Goal: Transaction & Acquisition: Purchase product/service

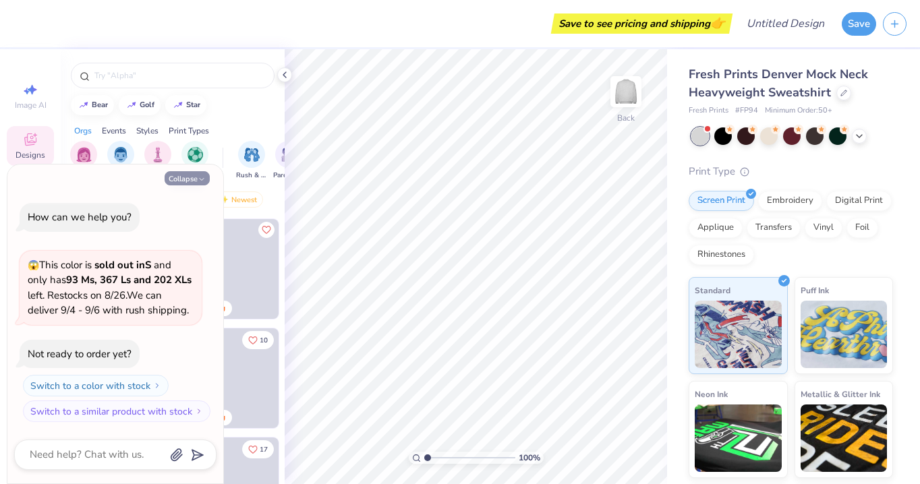
click at [196, 181] on button "Collapse" at bounding box center [187, 178] width 45 height 14
type textarea "x"
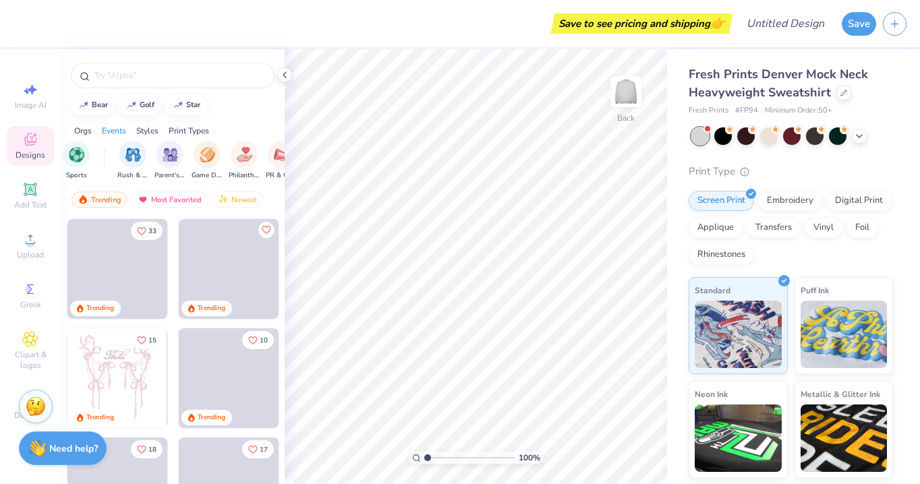
scroll to position [0, 122]
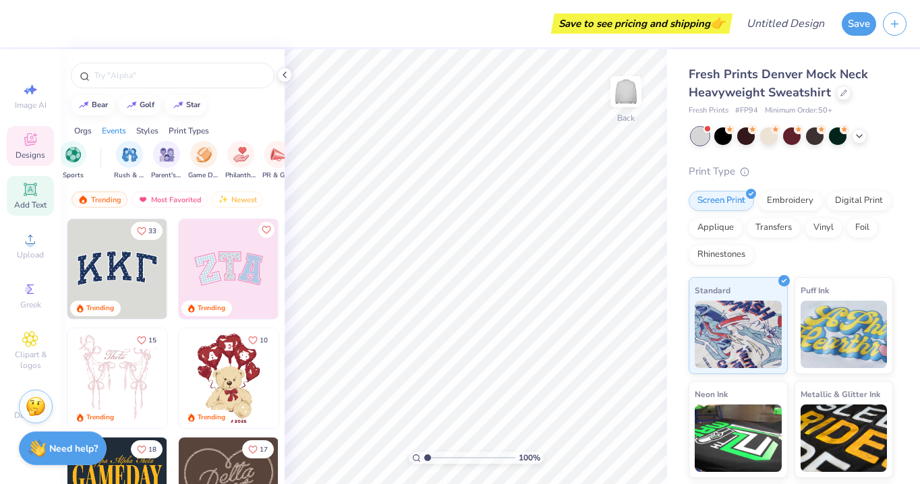
click at [38, 194] on icon at bounding box center [30, 189] width 16 height 16
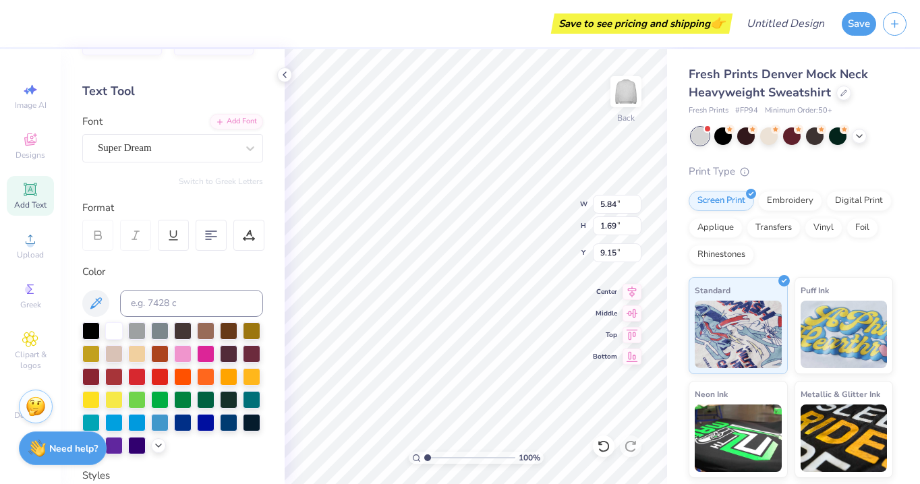
scroll to position [0, 2]
type textarea "VIV CYCLE"
type input "2.14"
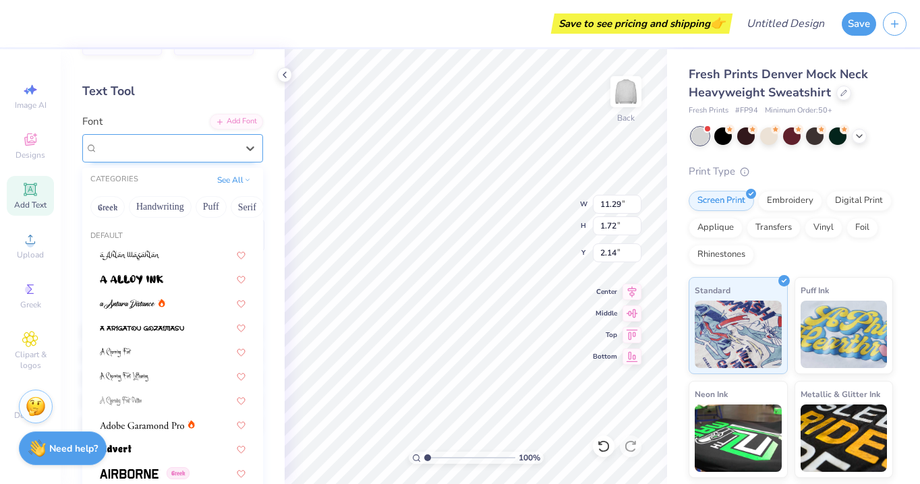
click at [182, 143] on div "Super Dream" at bounding box center [167, 148] width 142 height 21
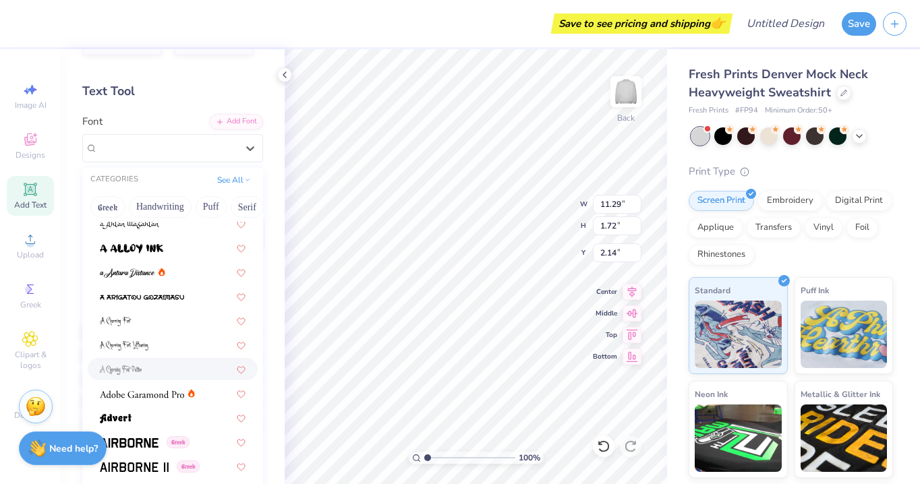
scroll to position [34, 0]
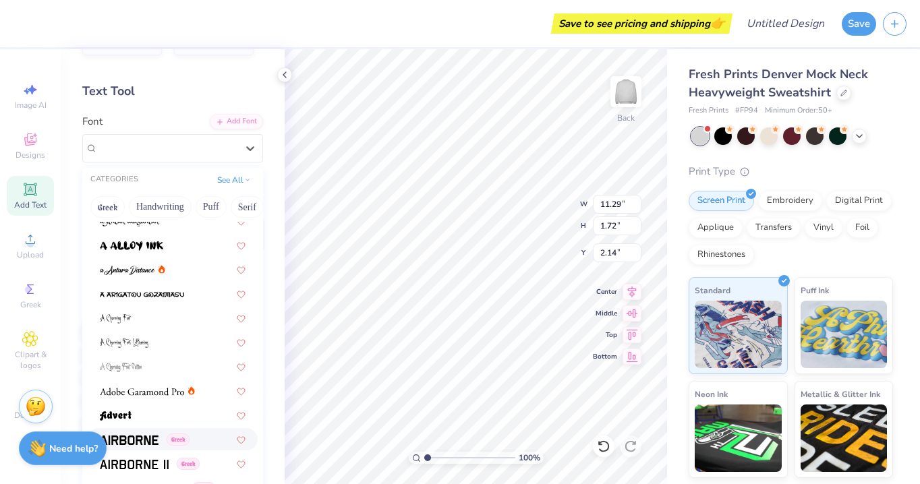
click at [150, 432] on div "Greek" at bounding box center [173, 439] width 170 height 22
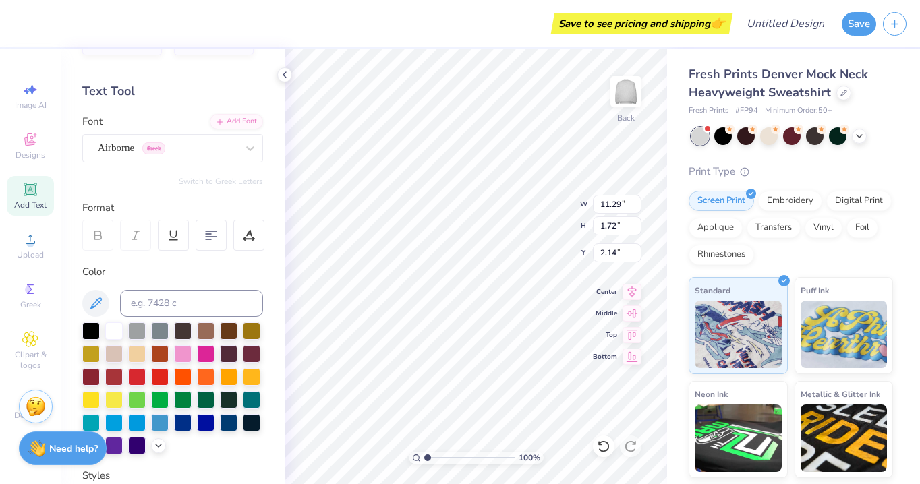
type input "11.70"
type input "1.77"
type input "2.12"
click at [142, 148] on div "Airborne Greek" at bounding box center [167, 148] width 142 height 21
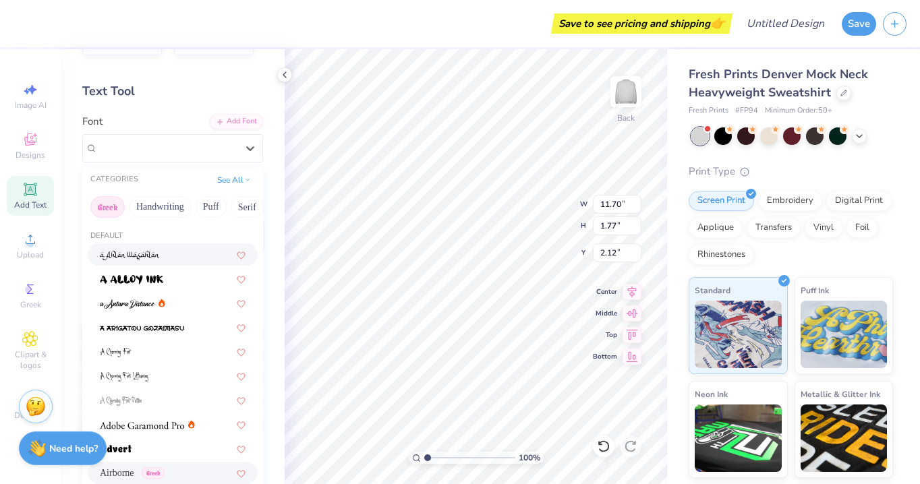
click at [112, 203] on button "Greek" at bounding box center [107, 207] width 34 height 22
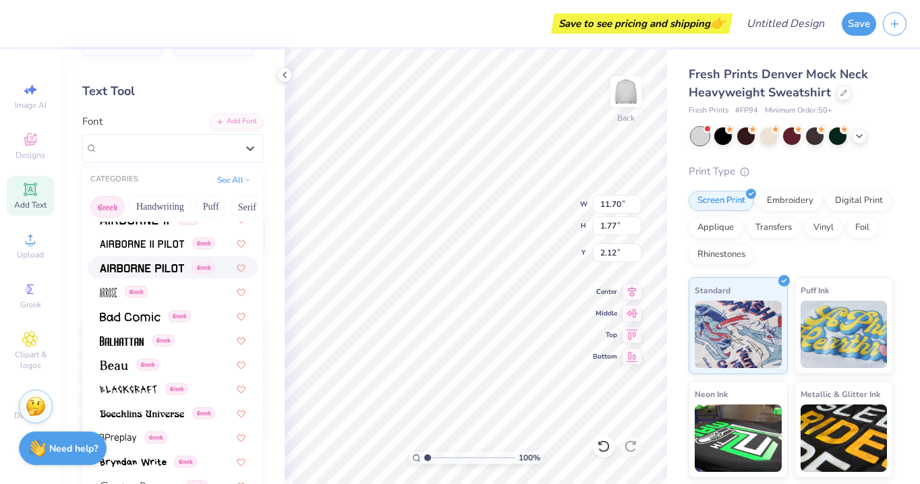
scroll to position [71, 0]
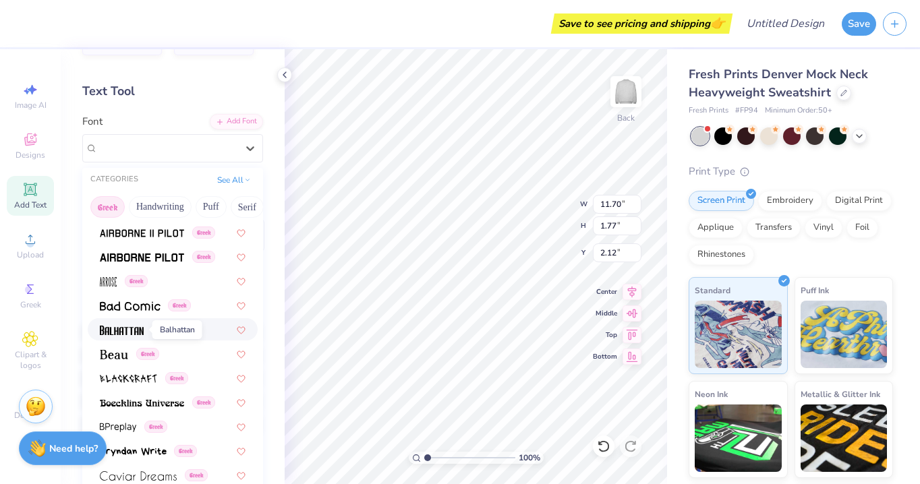
click at [140, 333] on img at bounding box center [122, 330] width 44 height 9
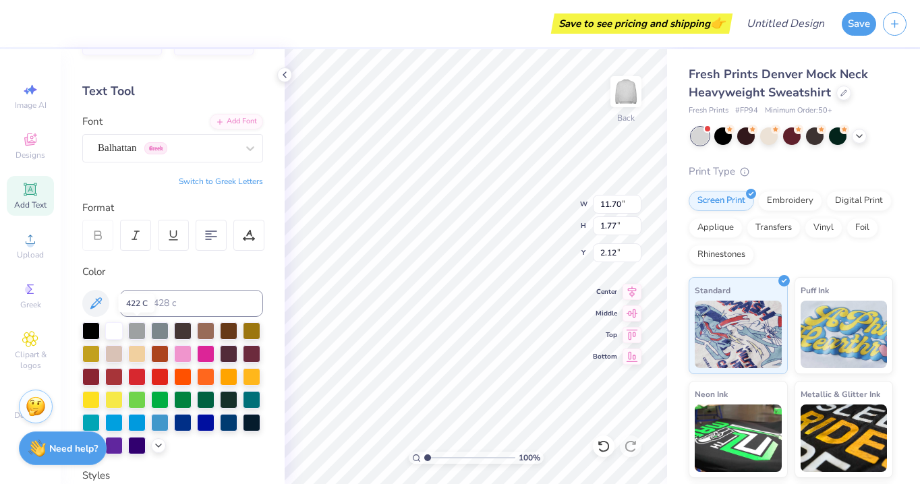
type input "8.15"
type input "1.96"
type input "2.02"
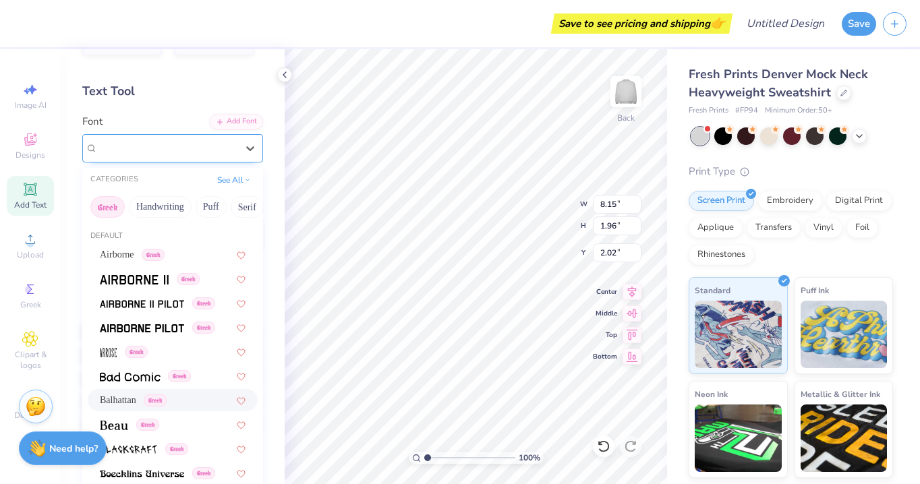
click at [132, 157] on div at bounding box center [167, 148] width 139 height 18
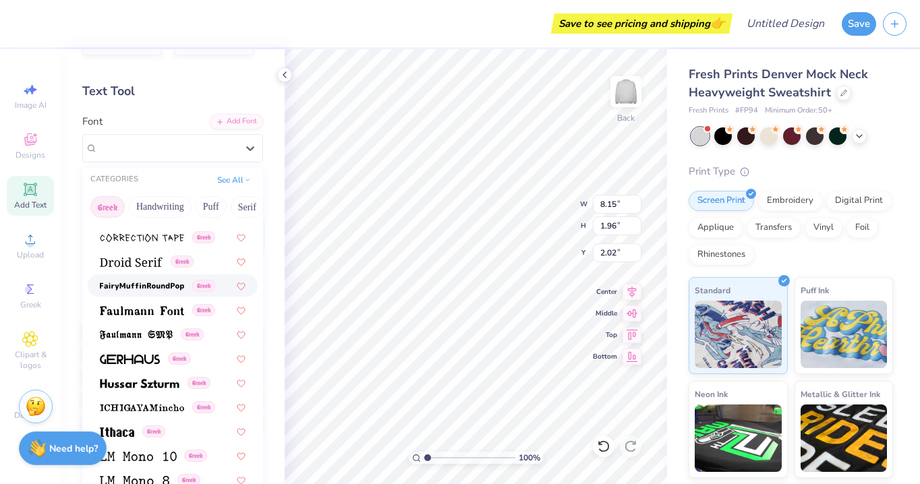
scroll to position [421, 0]
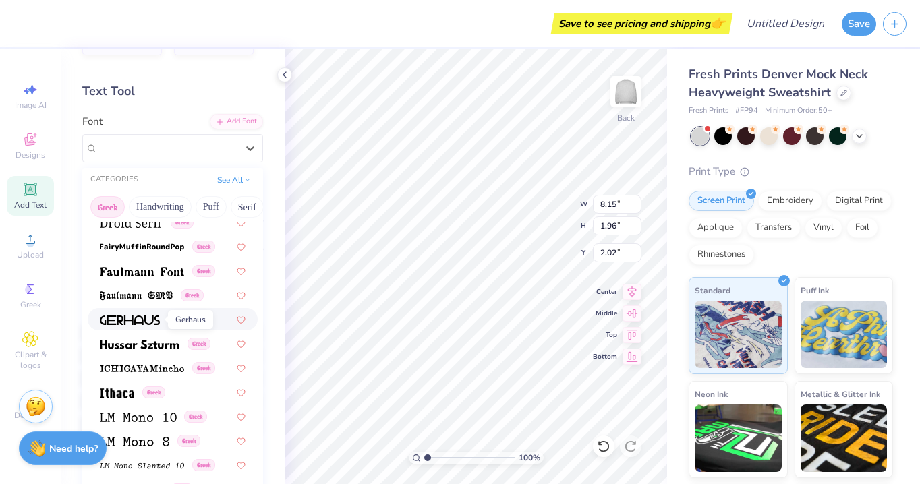
click at [147, 314] on span at bounding box center [130, 319] width 60 height 14
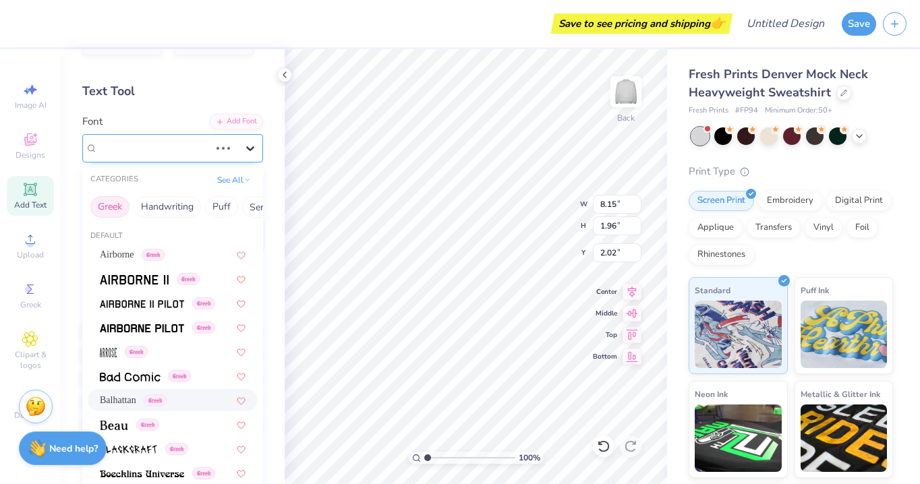
click at [252, 150] on icon at bounding box center [250, 148] width 13 height 13
type input "11.04"
type input "1.70"
type input "2.15"
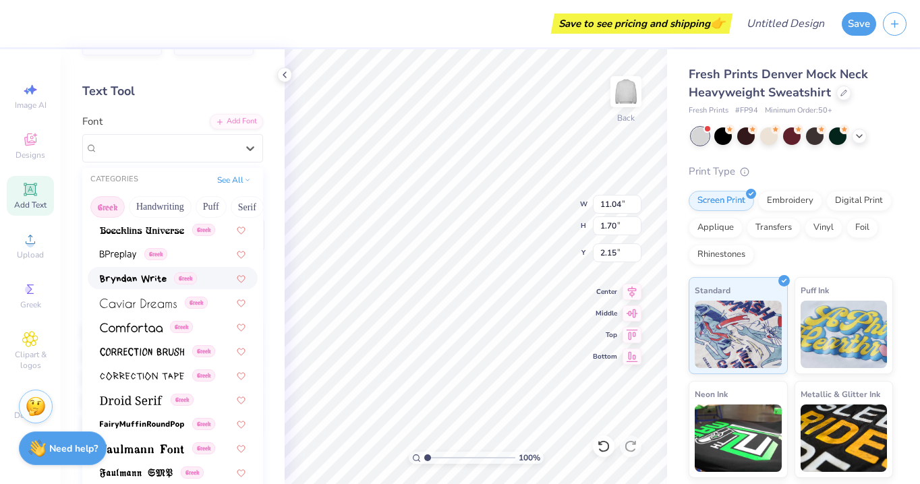
scroll to position [250, 0]
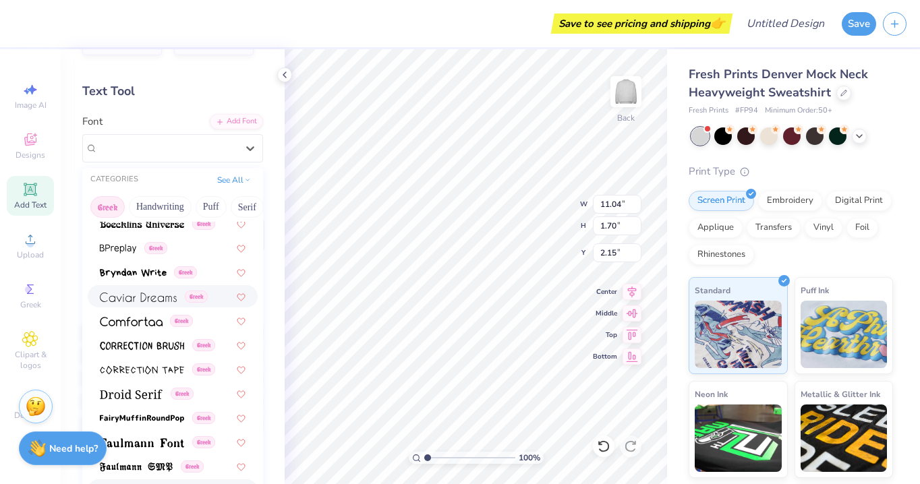
click at [173, 296] on img at bounding box center [138, 297] width 77 height 9
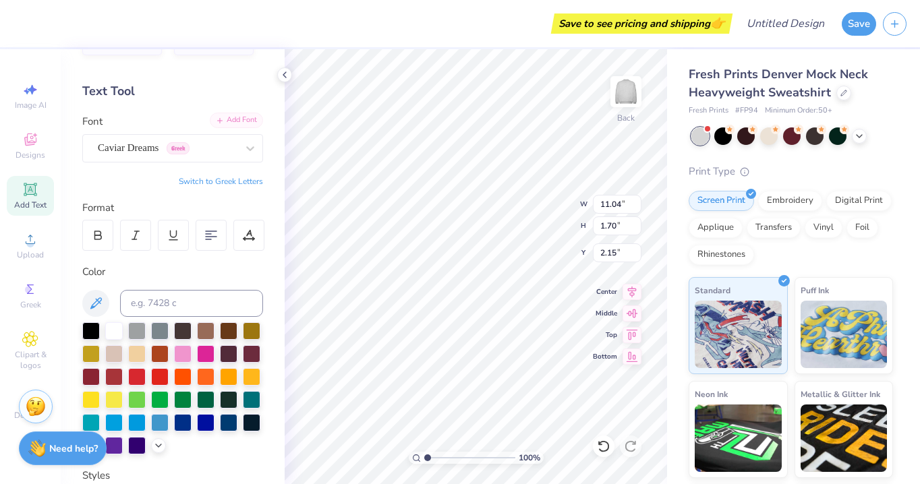
type input "11.85"
type input "1.95"
type input "2.02"
click at [253, 148] on icon at bounding box center [250, 148] width 8 height 5
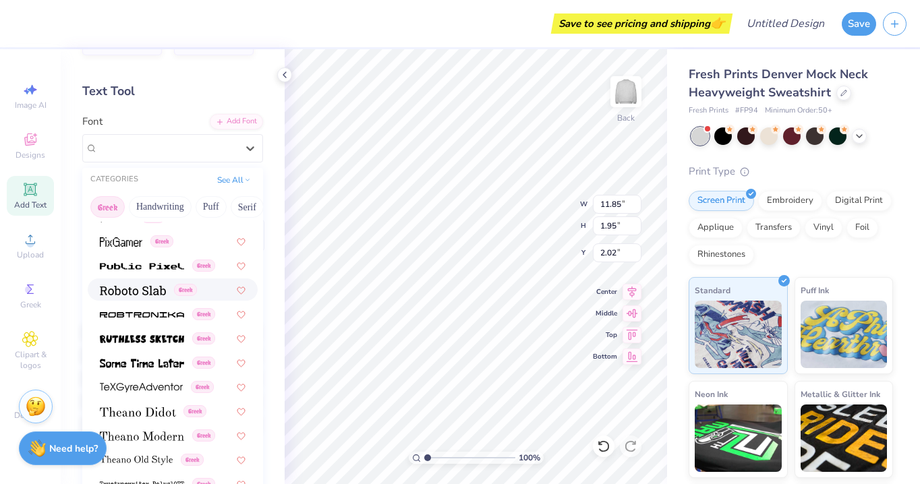
scroll to position [816, 0]
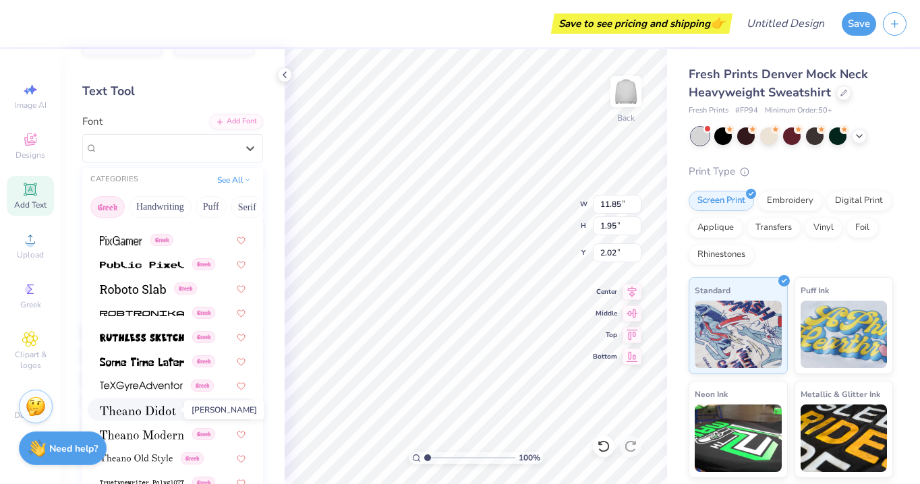
click at [155, 407] on img at bounding box center [138, 410] width 76 height 9
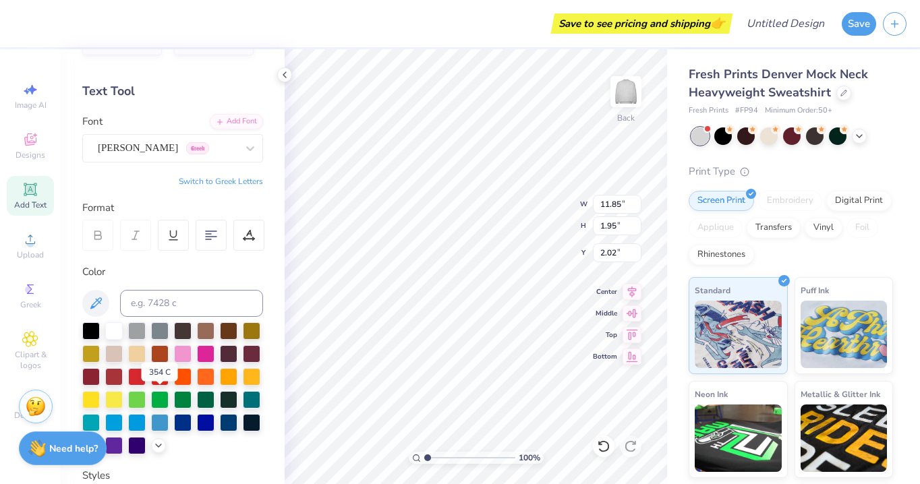
type input "13.52"
type input "1.76"
type input "2.12"
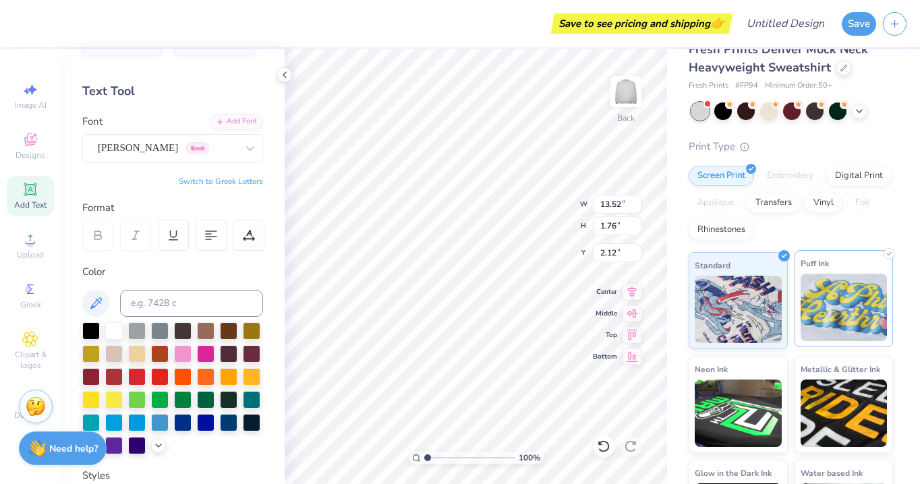
scroll to position [0, 0]
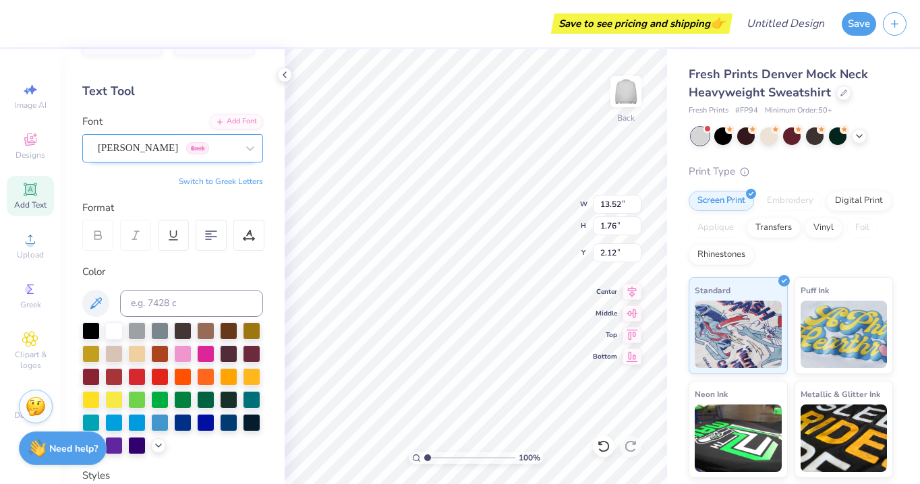
click at [167, 144] on div "[PERSON_NAME] Greek" at bounding box center [167, 148] width 142 height 21
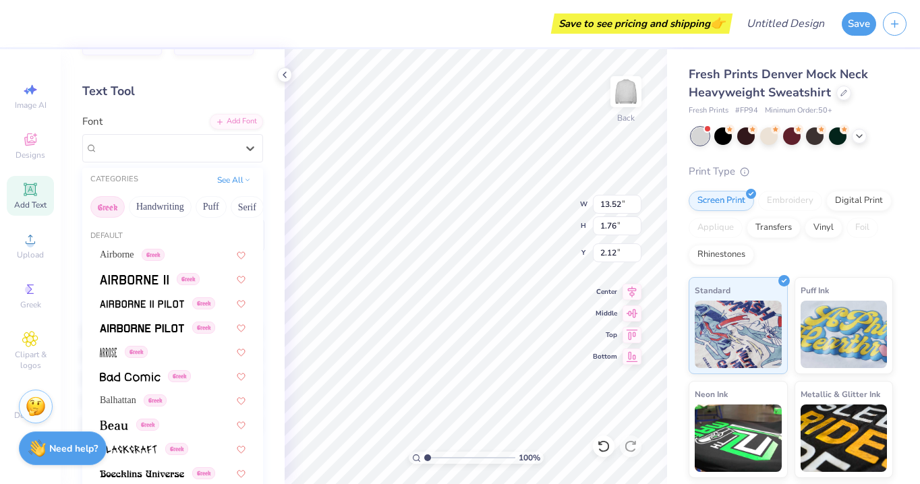
click at [116, 209] on button "Greek" at bounding box center [107, 207] width 34 height 22
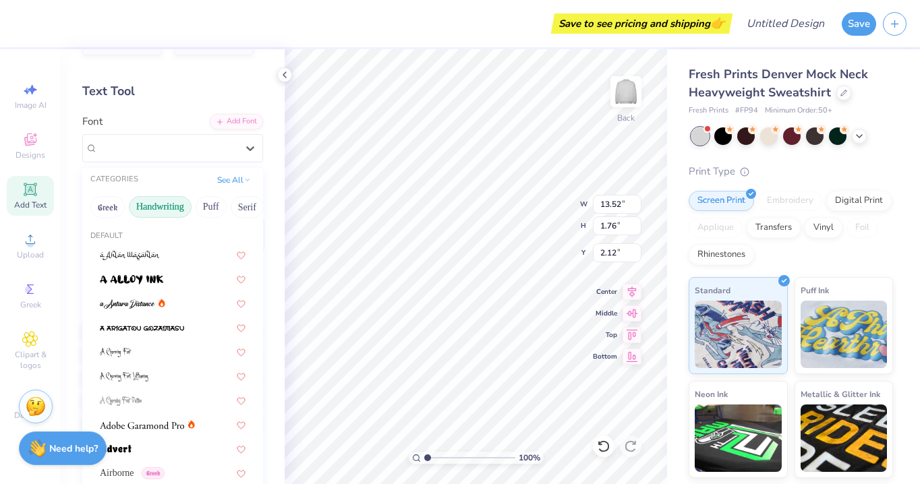
click at [156, 211] on button "Handwriting" at bounding box center [160, 207] width 63 height 22
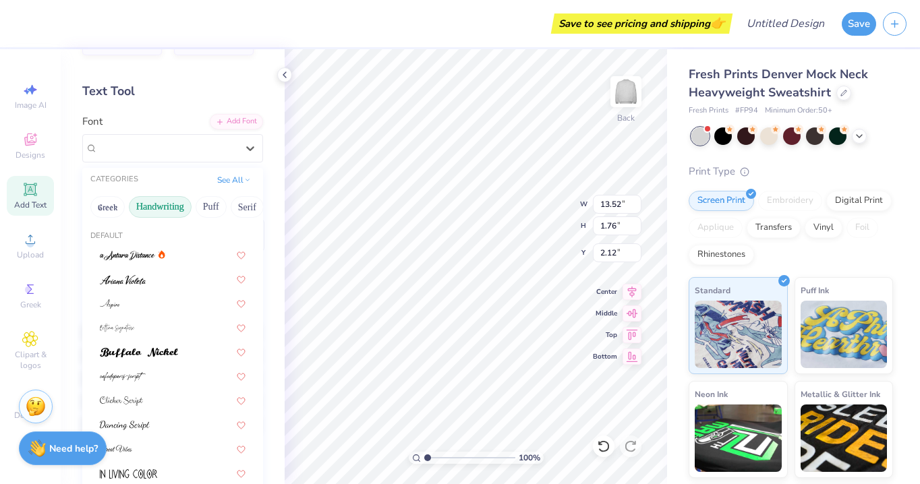
click at [156, 211] on button "Handwriting" at bounding box center [160, 207] width 63 height 22
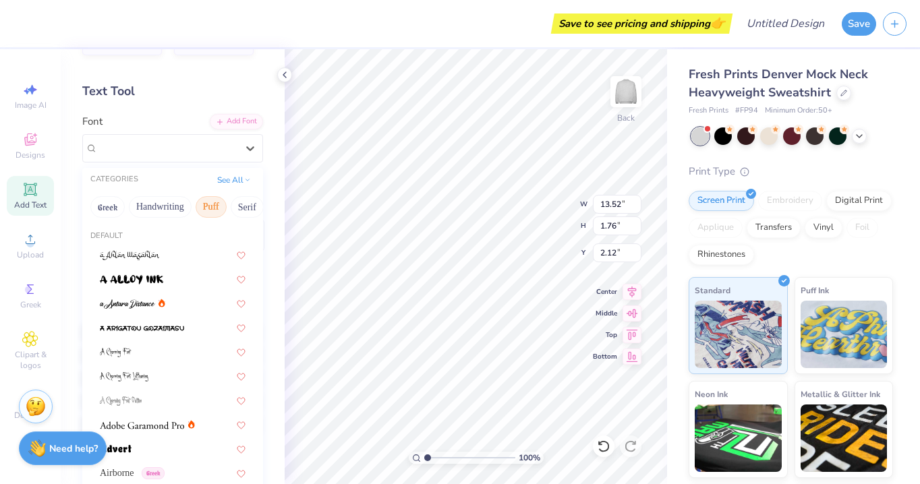
click at [211, 210] on button "Puff" at bounding box center [211, 207] width 31 height 22
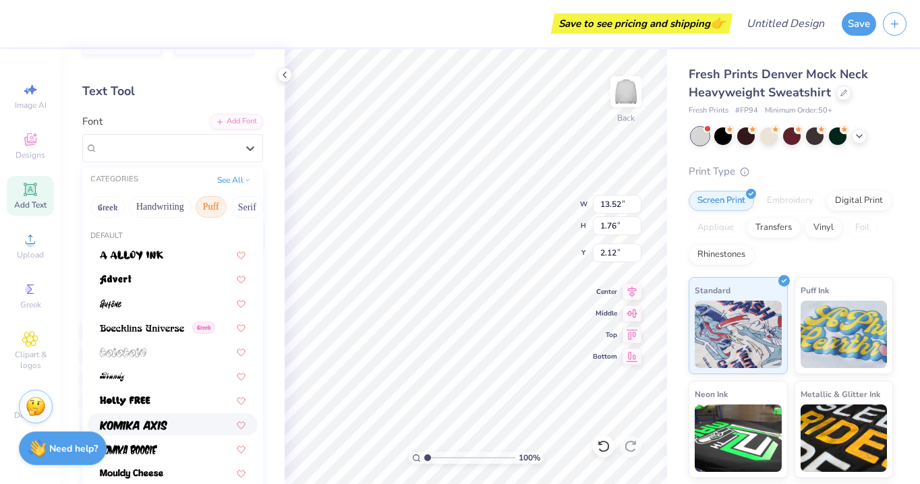
click at [175, 420] on div at bounding box center [173, 425] width 146 height 14
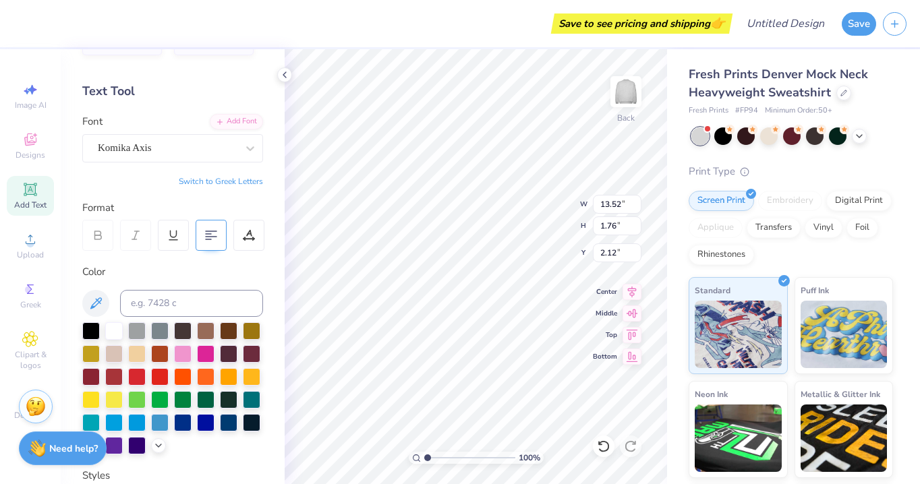
type input "12.44"
type input "2.19"
type input "1.90"
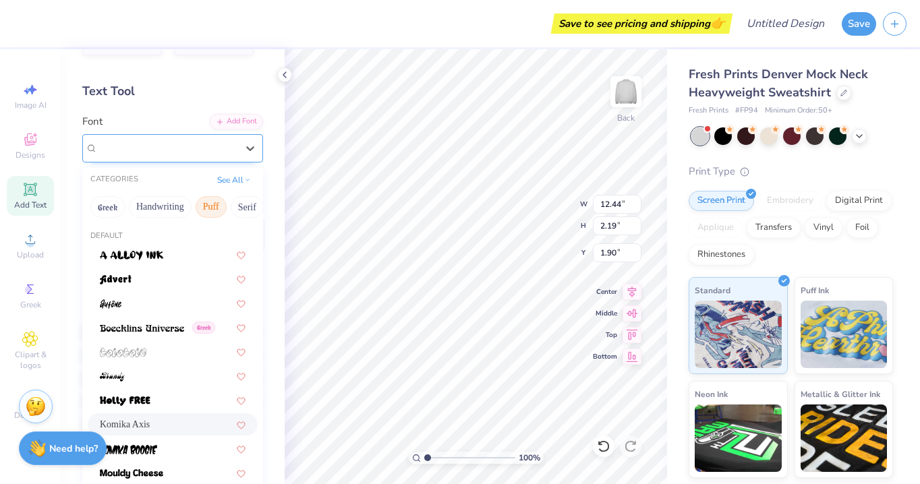
click at [213, 147] on div "Komika Axis" at bounding box center [167, 148] width 142 height 21
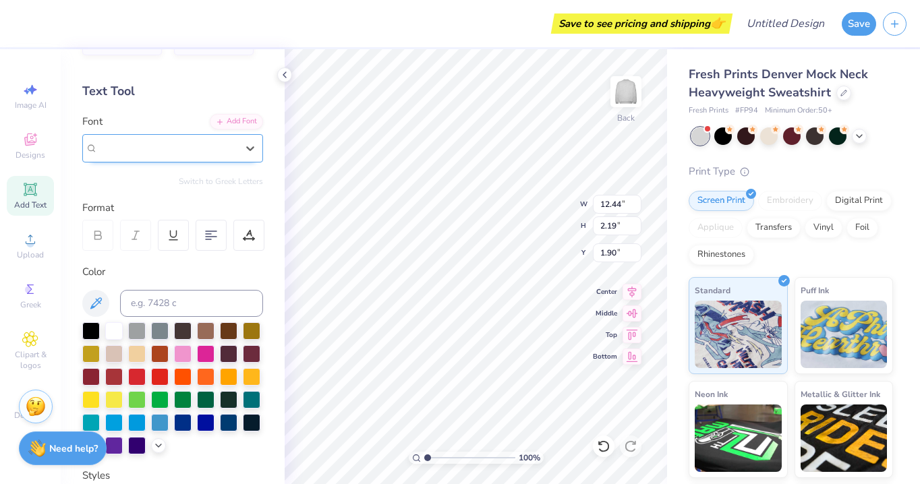
click at [213, 147] on div "Komika Axis" at bounding box center [167, 148] width 139 height 16
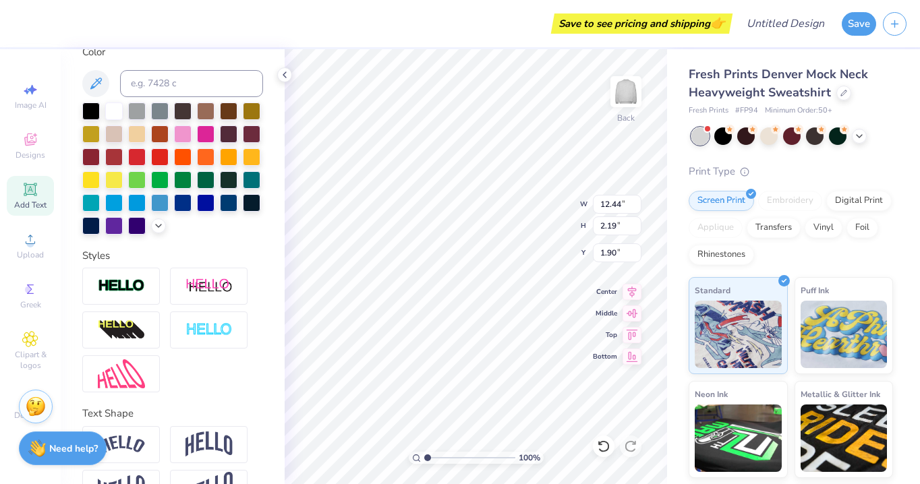
scroll to position [293, 0]
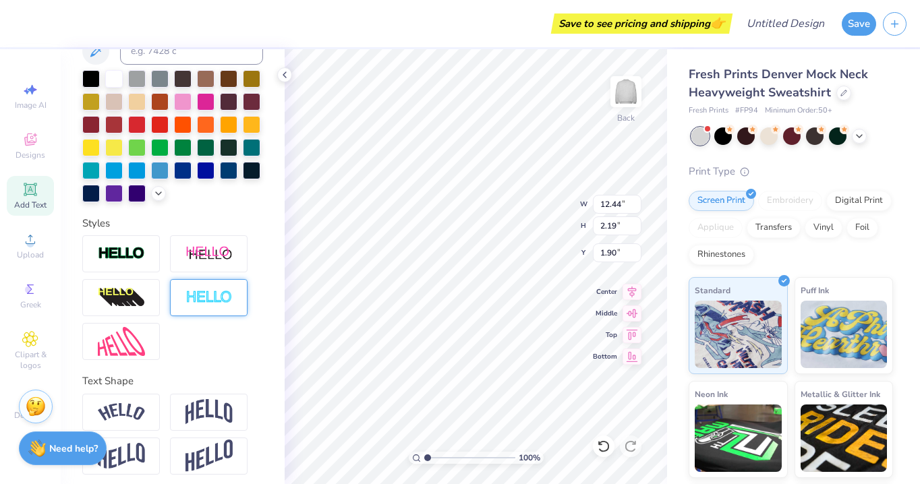
click at [204, 302] on img at bounding box center [209, 298] width 47 height 16
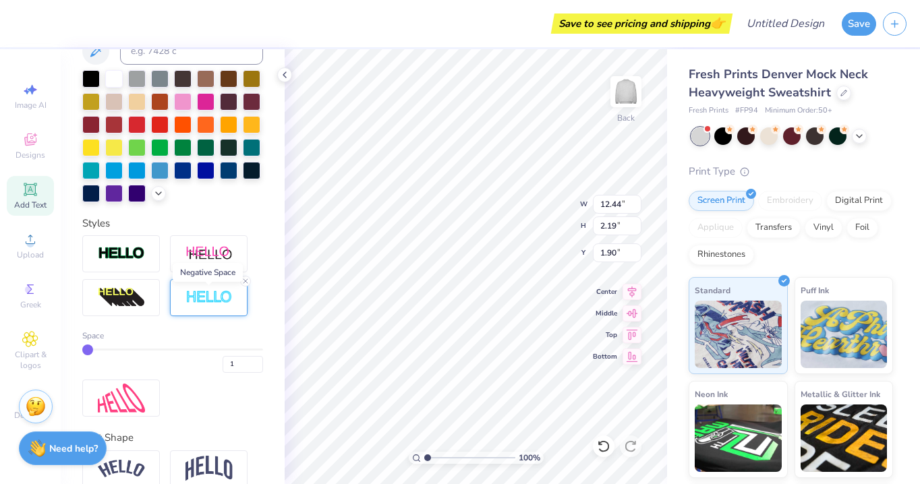
type input "12.47"
type input "2.22"
type input "1.89"
click at [200, 261] on img at bounding box center [209, 254] width 47 height 17
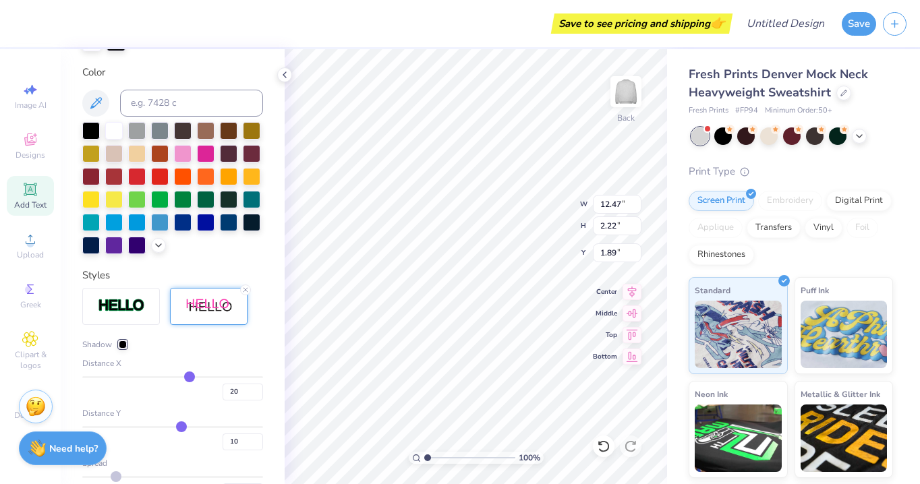
type input "14.95"
type input "2.43"
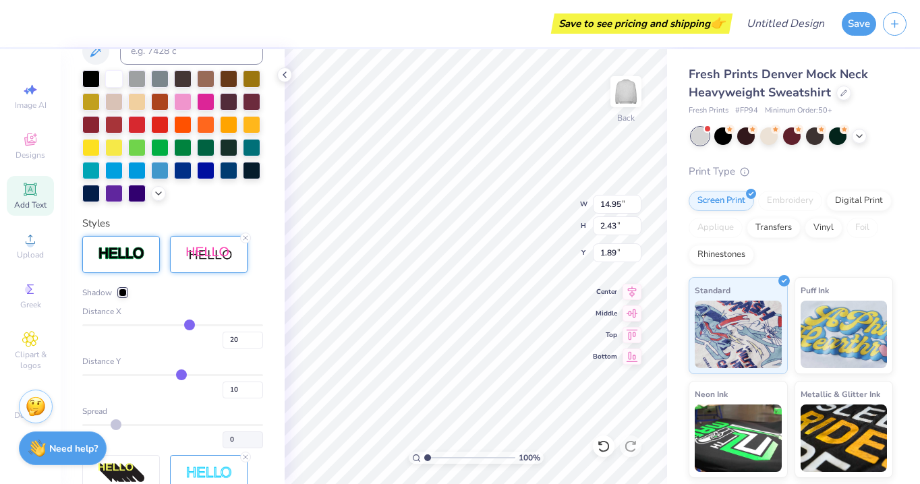
click at [132, 254] on img at bounding box center [121, 254] width 47 height 16
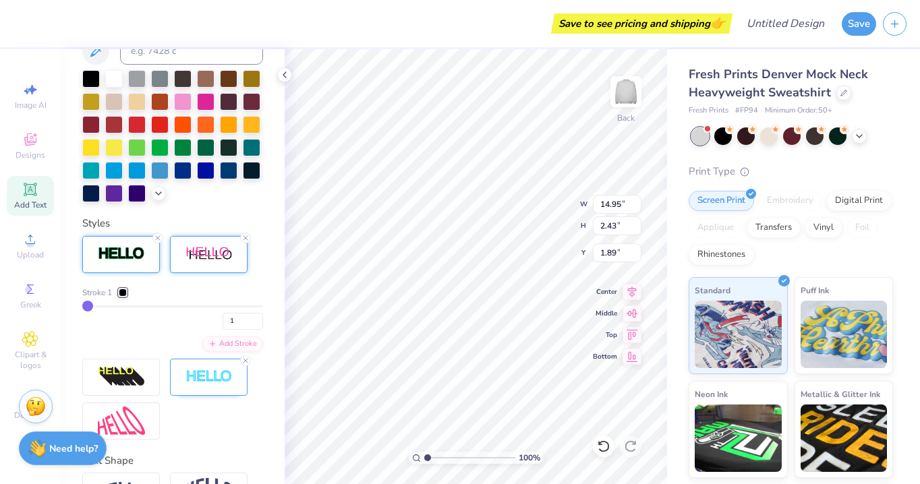
click at [204, 258] on img at bounding box center [209, 254] width 47 height 17
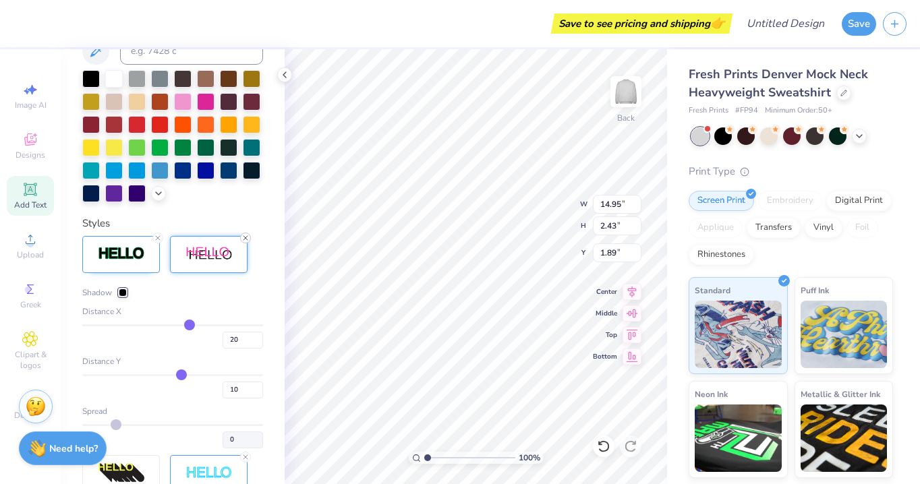
click at [247, 240] on icon at bounding box center [246, 238] width 8 height 8
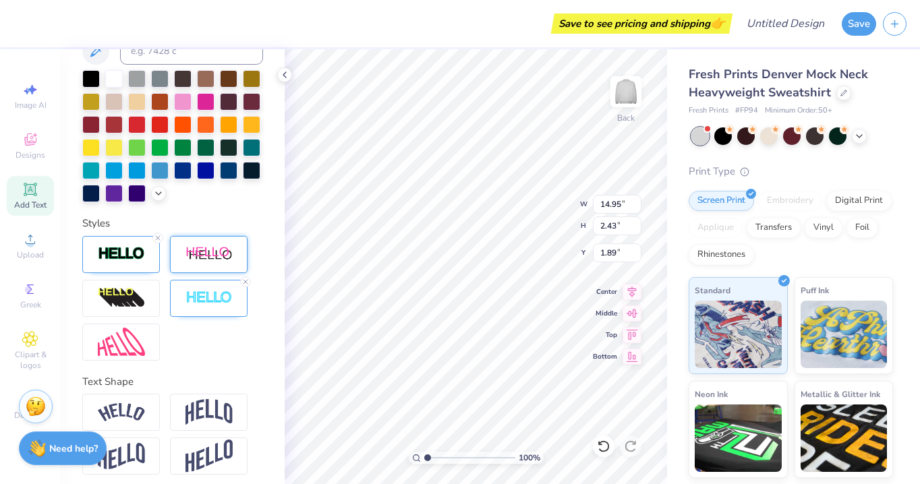
type input "12.47"
type input "2.22"
click at [246, 284] on icon at bounding box center [246, 282] width 8 height 8
click at [138, 283] on div at bounding box center [121, 298] width 78 height 37
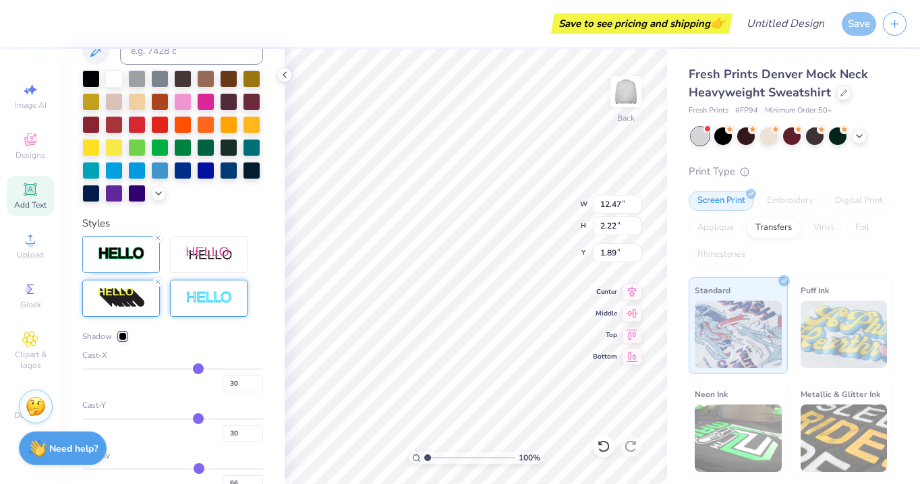
type input "16.19"
type input "2.87"
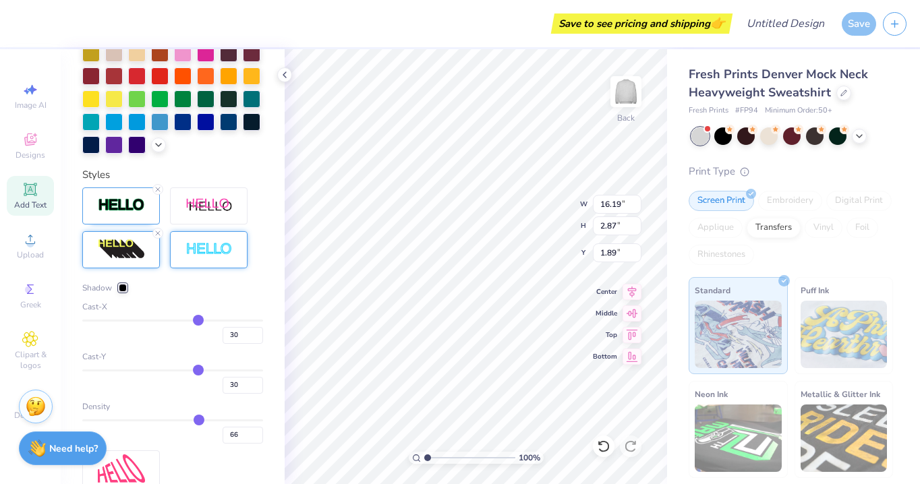
scroll to position [398, 0]
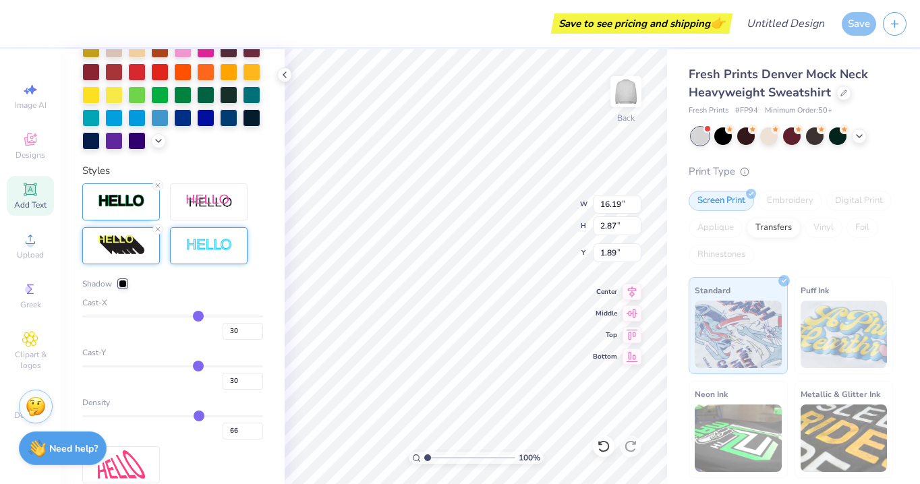
type input "29"
type input "27"
type input "23"
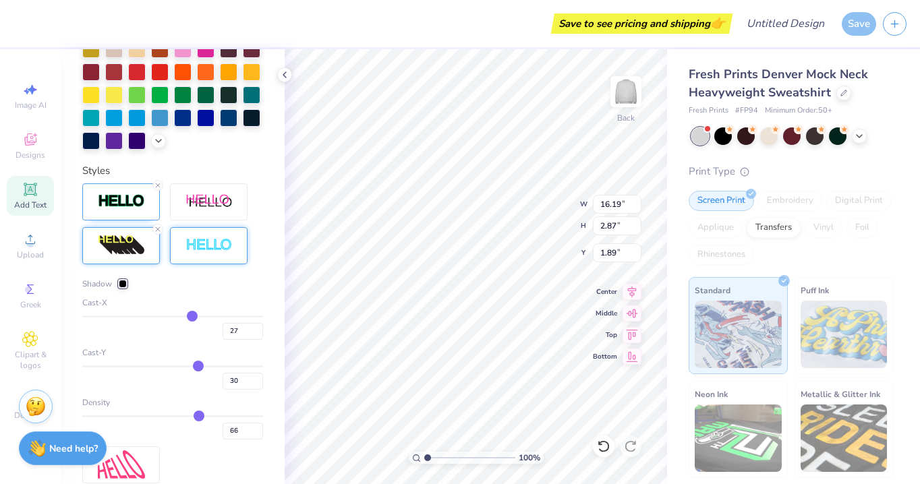
type input "23"
type input "20"
type input "15"
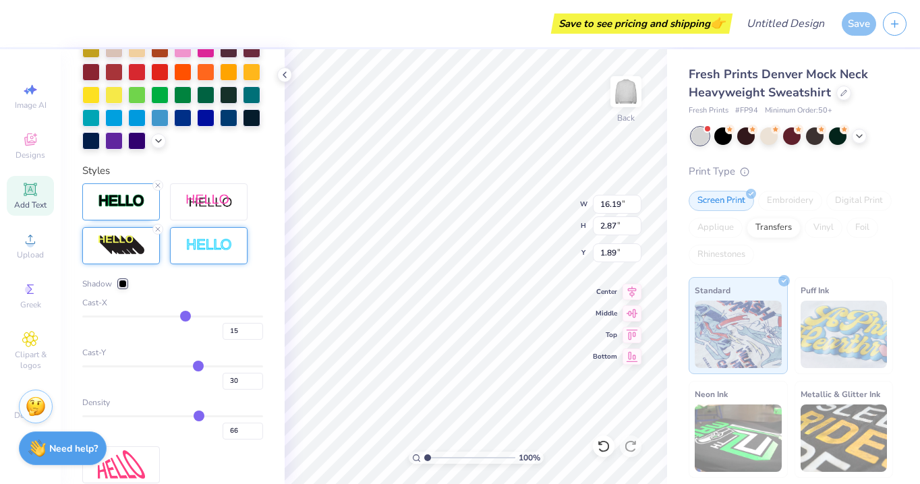
type input "11"
type input "8"
type input "5"
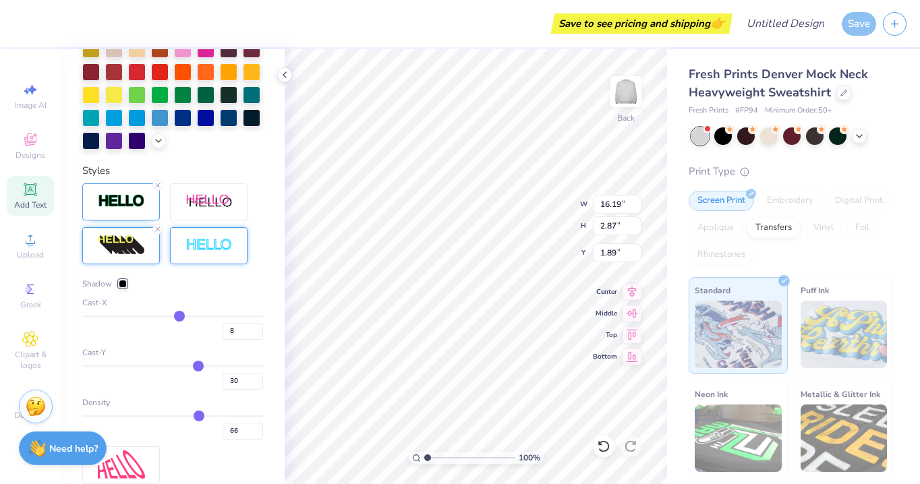
type input "5"
type input "4"
type input "3"
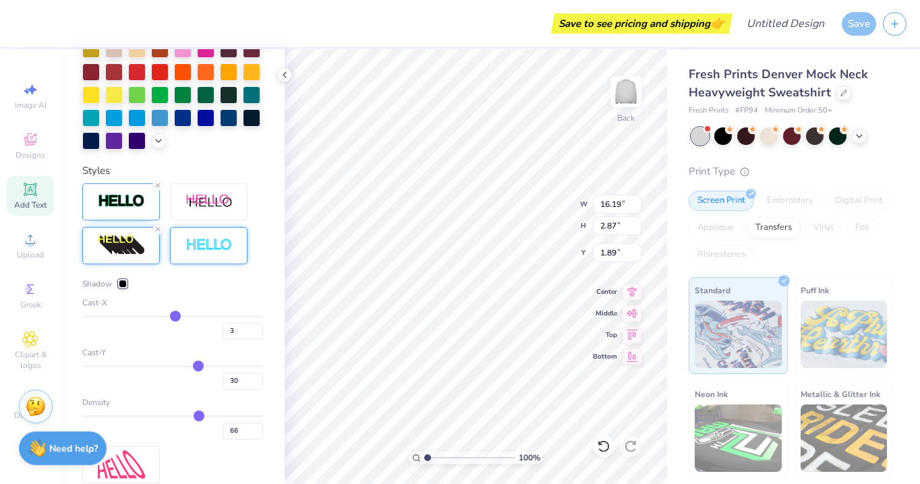
type input "2"
type input "1"
type input "0"
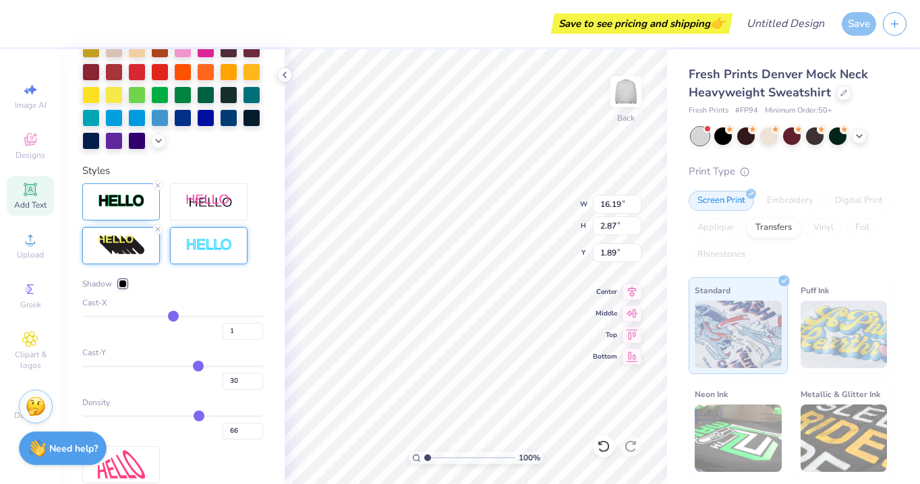
type input "0"
type input "-1"
type input "-2"
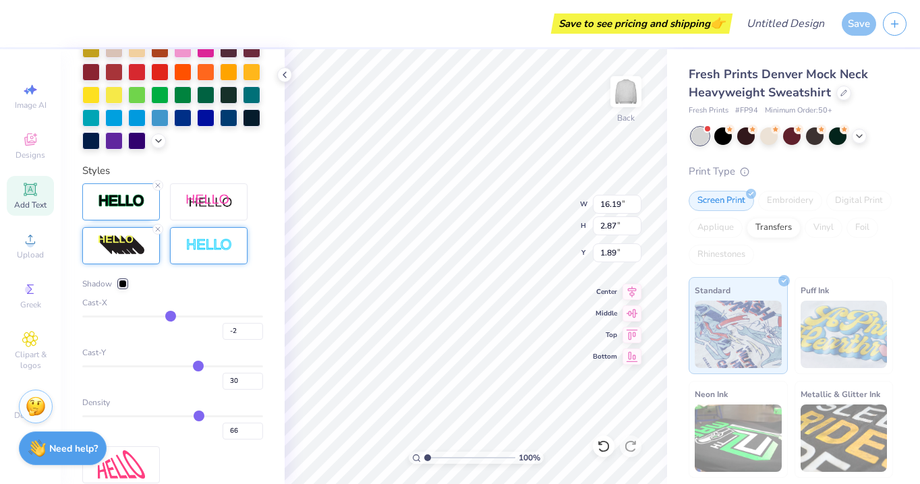
drag, startPoint x: 197, startPoint y: 316, endPoint x: 171, endPoint y: 318, distance: 26.4
type input "-2"
click at [171, 318] on input "range" at bounding box center [172, 317] width 181 height 2
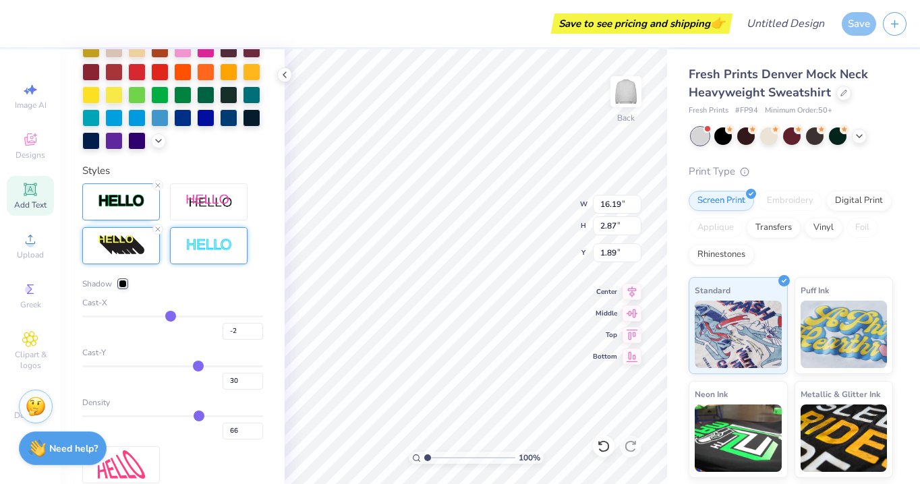
type input "12.71"
type input "-1"
type input "0"
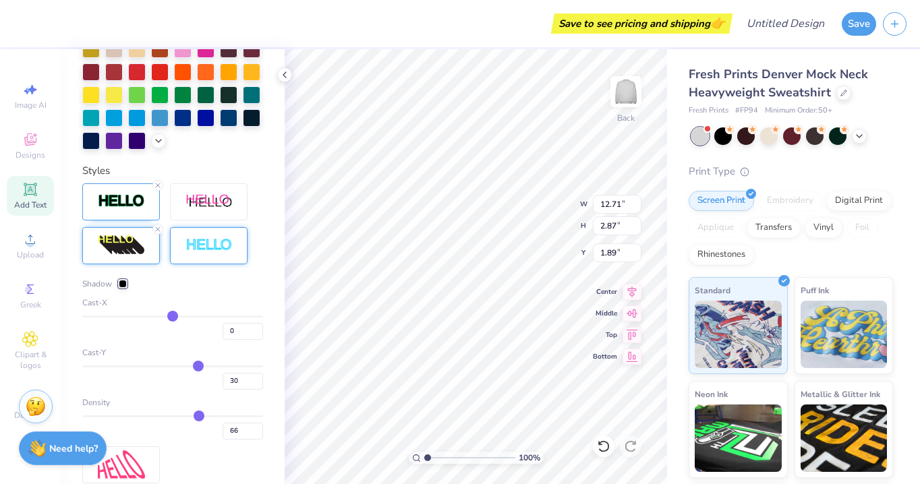
type input "1"
type input "2"
click at [174, 318] on input "range" at bounding box center [172, 317] width 181 height 2
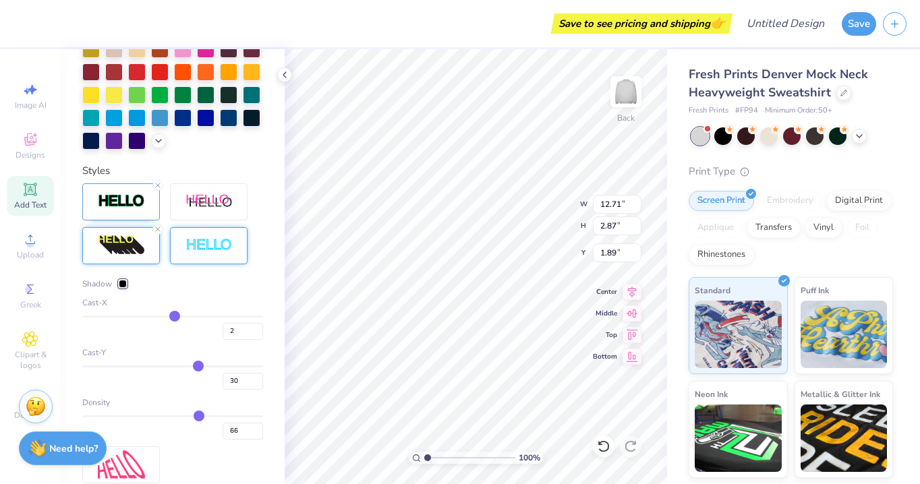
click at [126, 280] on div at bounding box center [123, 284] width 8 height 8
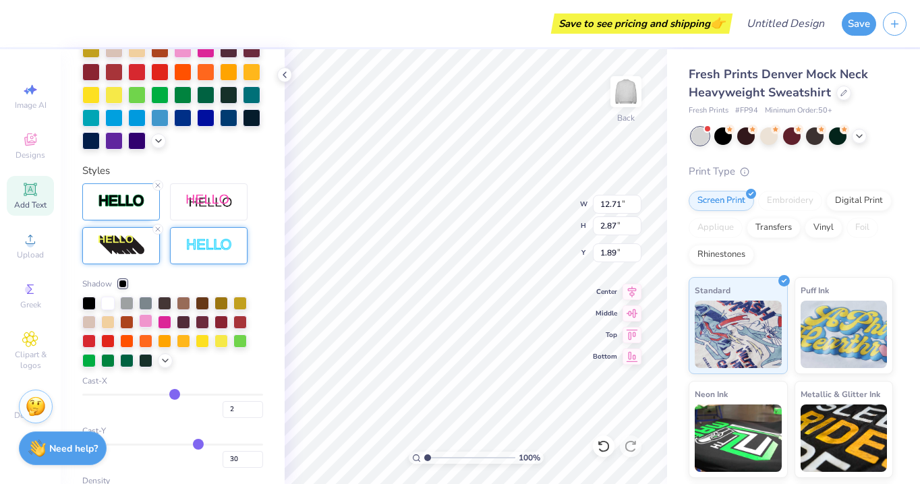
click at [148, 320] on div at bounding box center [145, 320] width 13 height 13
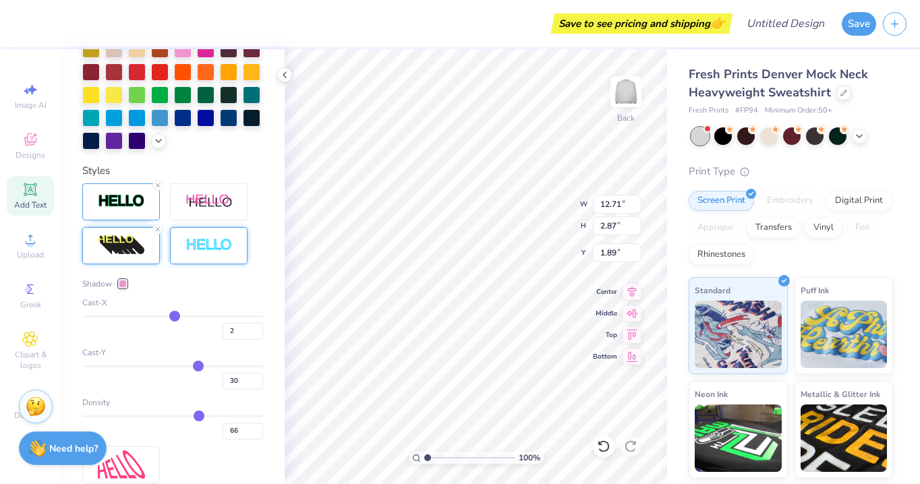
type input "5"
type input "6"
type input "7"
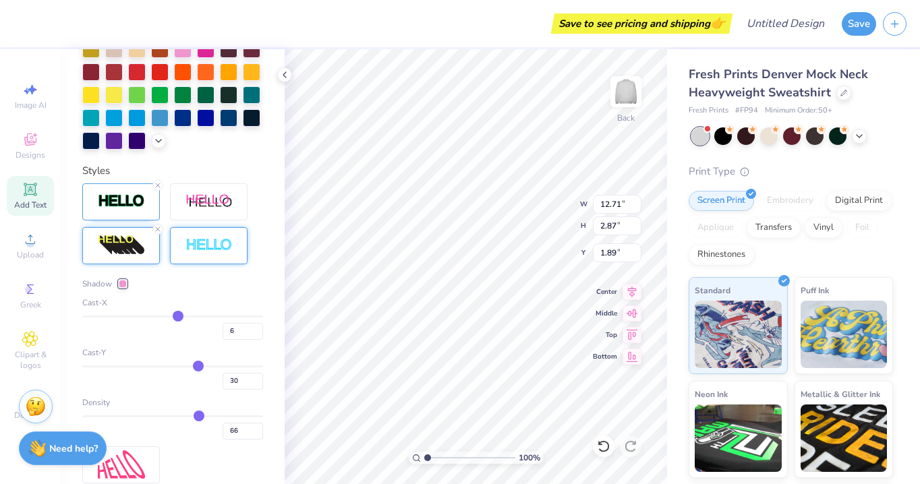
type input "7"
type input "9"
type input "11"
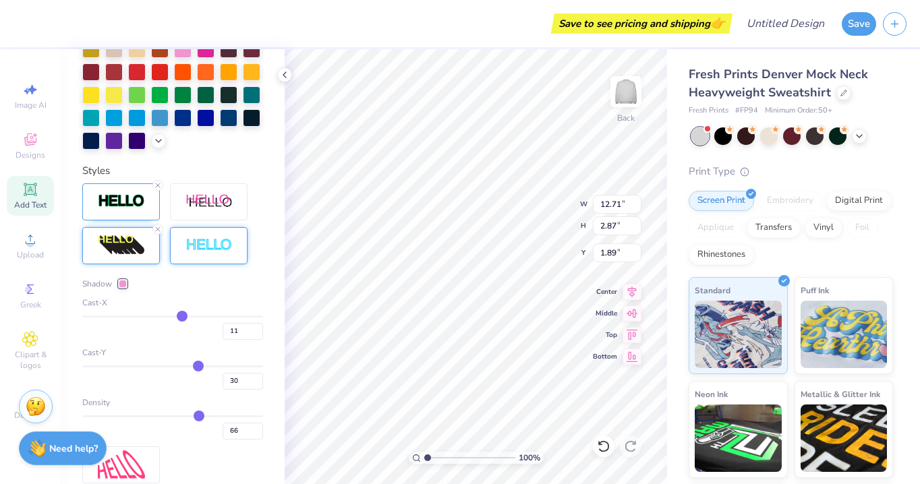
type input "11"
click at [182, 318] on input "range" at bounding box center [172, 317] width 181 height 2
type input "13.83"
type input "10"
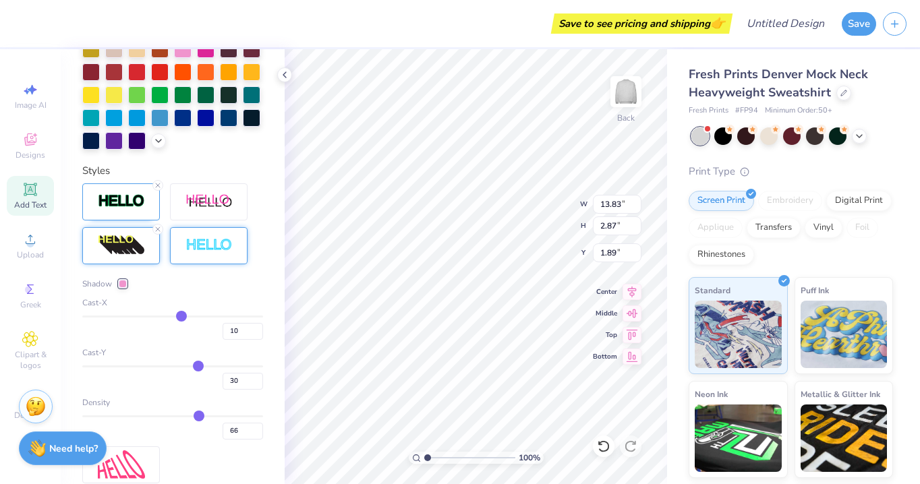
type input "10"
click at [181, 318] on input "range" at bounding box center [172, 317] width 181 height 2
type input "13.70"
click at [231, 334] on input "10" at bounding box center [243, 331] width 40 height 17
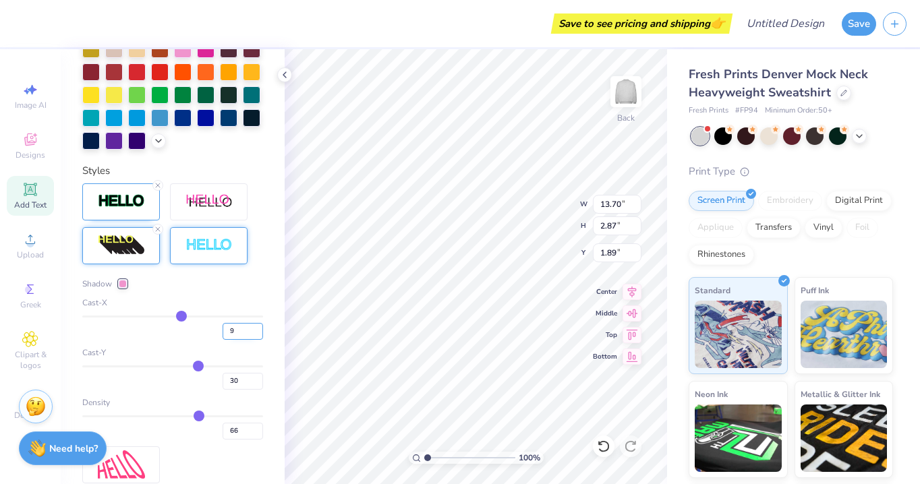
click at [256, 335] on input "9" at bounding box center [243, 331] width 40 height 17
click at [256, 335] on input "8" at bounding box center [243, 331] width 40 height 17
type input "7"
click at [256, 335] on input "7" at bounding box center [243, 331] width 40 height 17
type input "7"
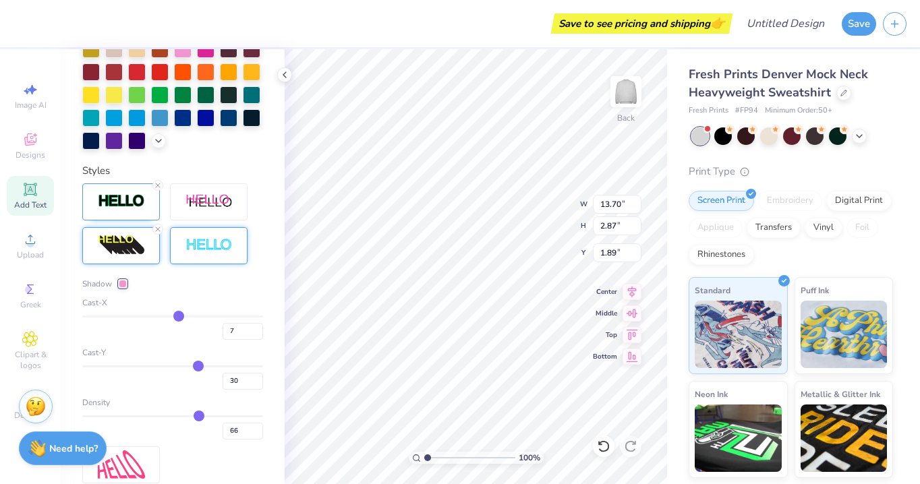
click at [192, 335] on div "7" at bounding box center [172, 328] width 181 height 24
type input "13.33"
type input "63"
type input "59"
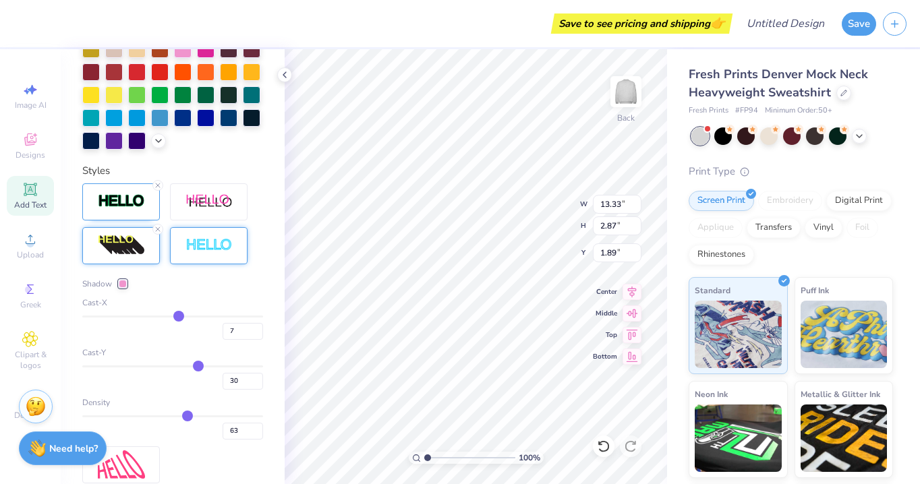
type input "59"
type input "53"
type input "47"
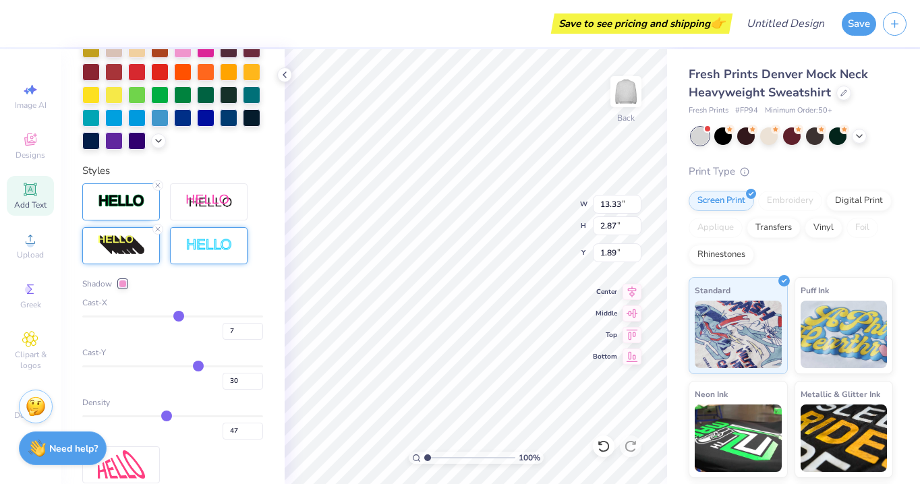
type input "43"
type input "40"
type input "39"
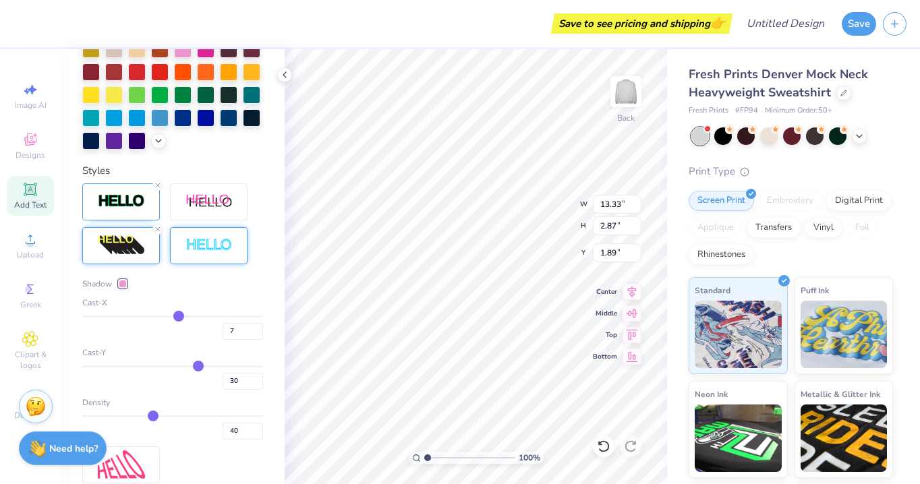
type input "39"
type input "38"
drag, startPoint x: 201, startPoint y: 416, endPoint x: 151, endPoint y: 416, distance: 49.9
click at [151, 416] on input "range" at bounding box center [172, 417] width 181 height 2
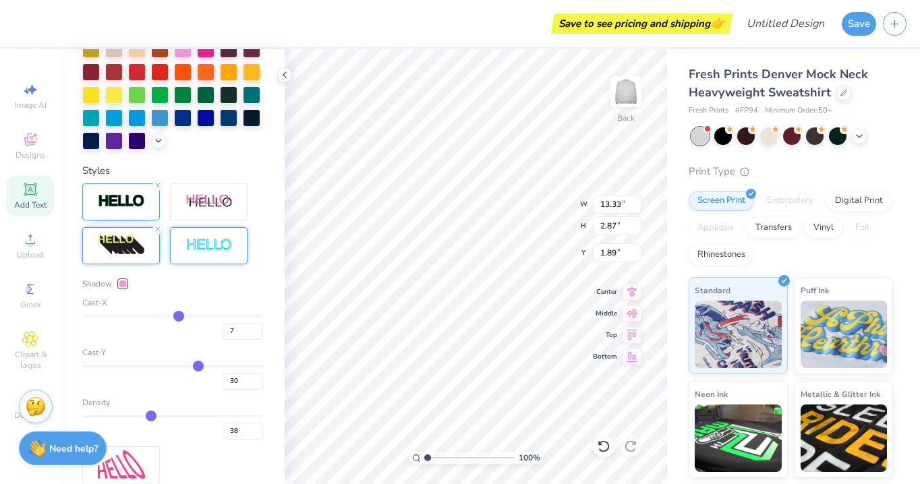
type input "39"
type input "43"
type input "47"
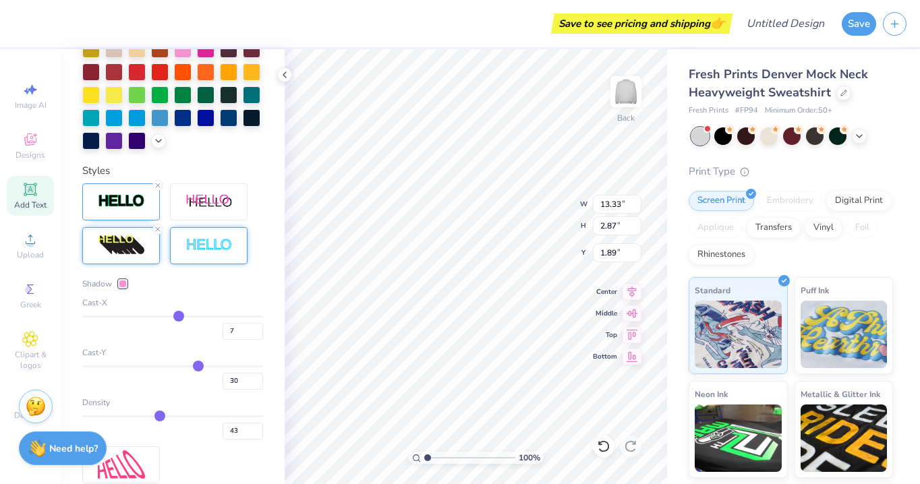
type input "47"
type input "57"
type input "58"
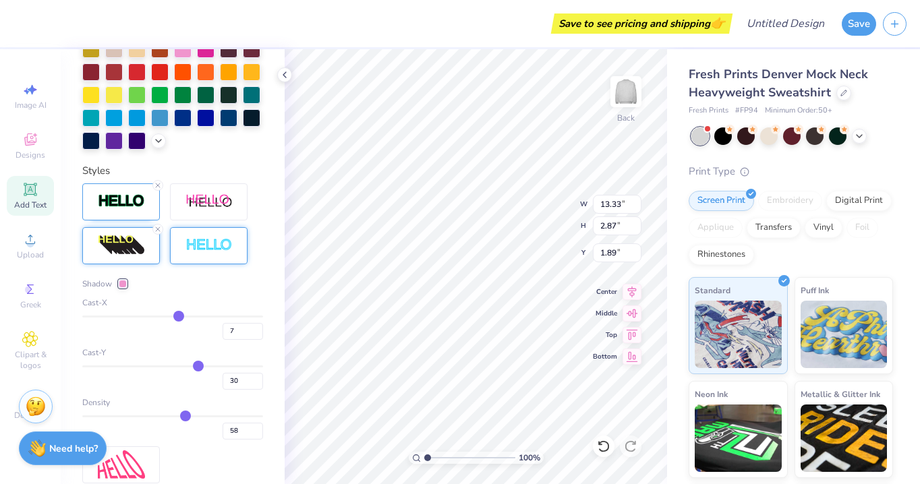
type input "59"
drag, startPoint x: 151, startPoint y: 416, endPoint x: 187, endPoint y: 417, distance: 35.8
type input "59"
click at [187, 417] on input "range" at bounding box center [172, 417] width 181 height 2
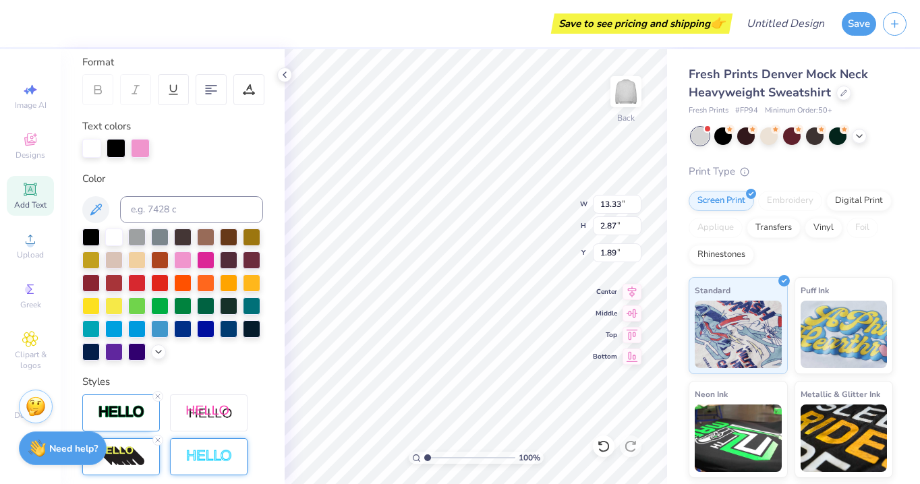
scroll to position [182, 0]
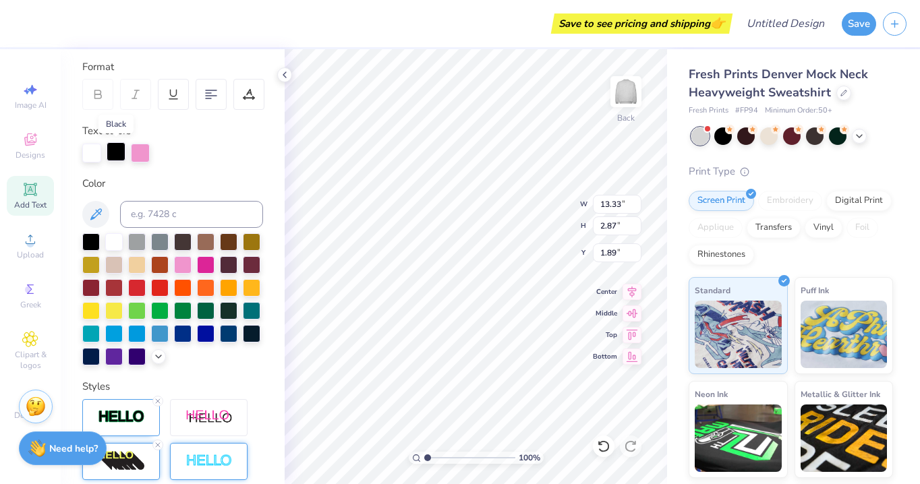
click at [118, 152] on div at bounding box center [116, 151] width 19 height 19
click at [115, 265] on div at bounding box center [114, 264] width 18 height 18
click at [185, 269] on div at bounding box center [183, 264] width 18 height 18
type input "1.57"
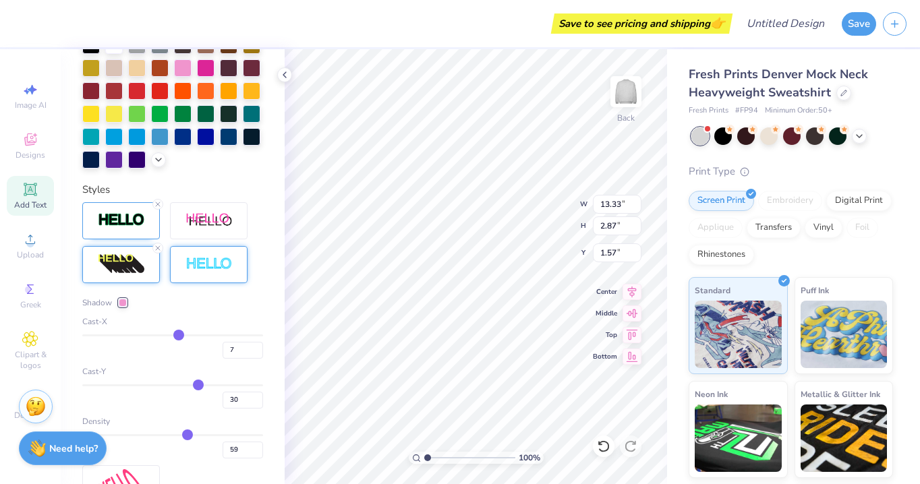
scroll to position [428, 0]
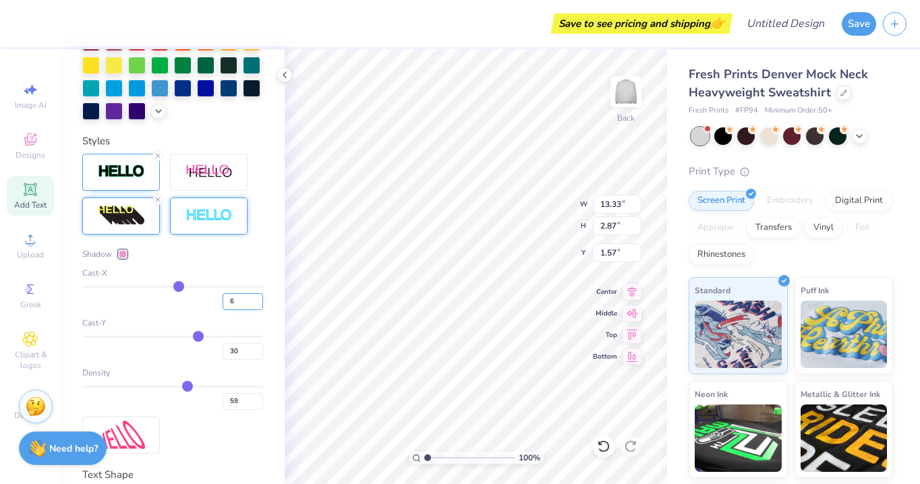
click at [258, 306] on input "6" at bounding box center [243, 301] width 40 height 17
type input "5"
click at [257, 305] on input "5" at bounding box center [243, 301] width 40 height 17
type input "5"
click at [185, 310] on div "Shadow Cast-X 5 Cast-Y 30 Density 59" at bounding box center [172, 329] width 181 height 162
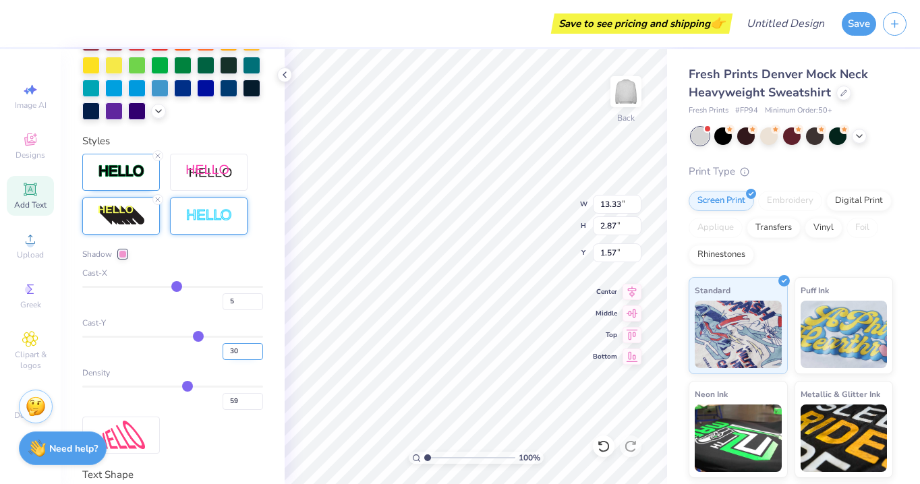
click at [243, 347] on input "30" at bounding box center [243, 351] width 40 height 17
type input "13.08"
click at [261, 354] on input "29" at bounding box center [243, 351] width 40 height 17
click at [261, 354] on input "28" at bounding box center [243, 351] width 40 height 17
click at [261, 354] on input "27" at bounding box center [243, 351] width 40 height 17
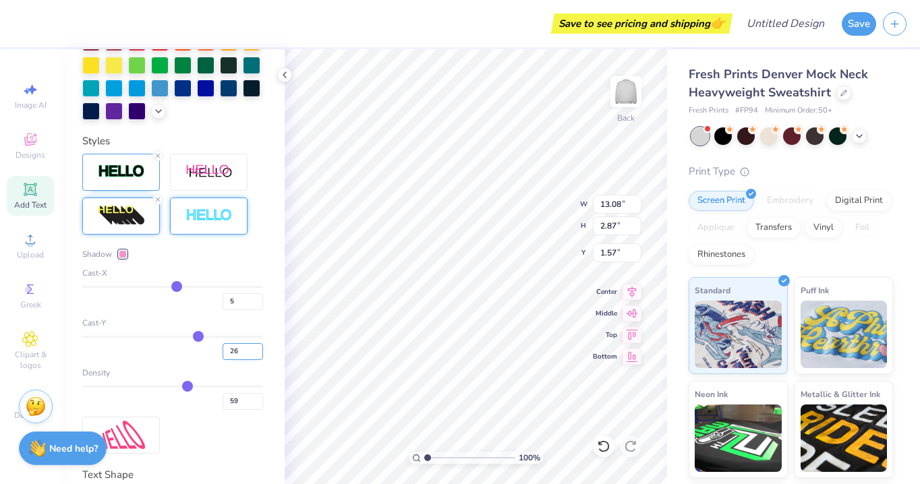
click at [261, 354] on input "26" at bounding box center [243, 351] width 40 height 17
click at [261, 354] on input "25" at bounding box center [243, 351] width 40 height 17
type input "24"
click at [261, 354] on input "24" at bounding box center [243, 351] width 40 height 17
type input "24"
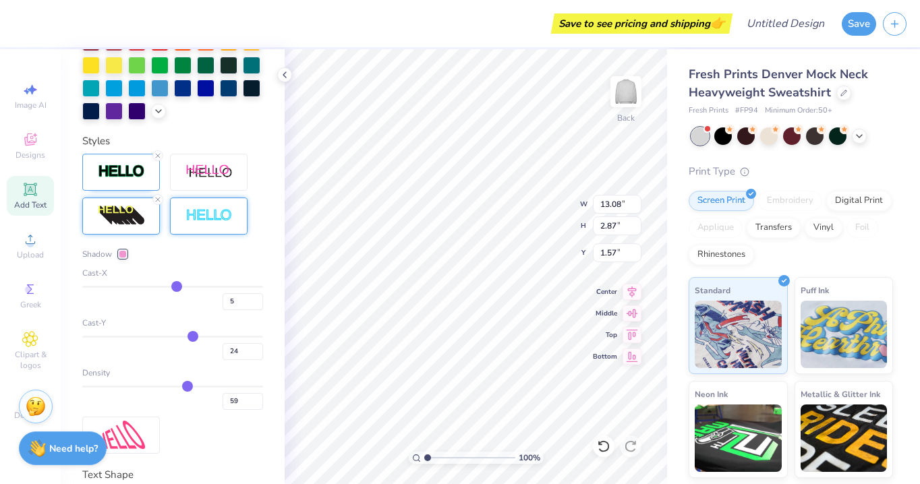
click at [268, 364] on div "Personalized Names Personalized Numbers Text Tool Add Font Font Komika Axis Swi…" at bounding box center [173, 266] width 224 height 435
type input "2.73"
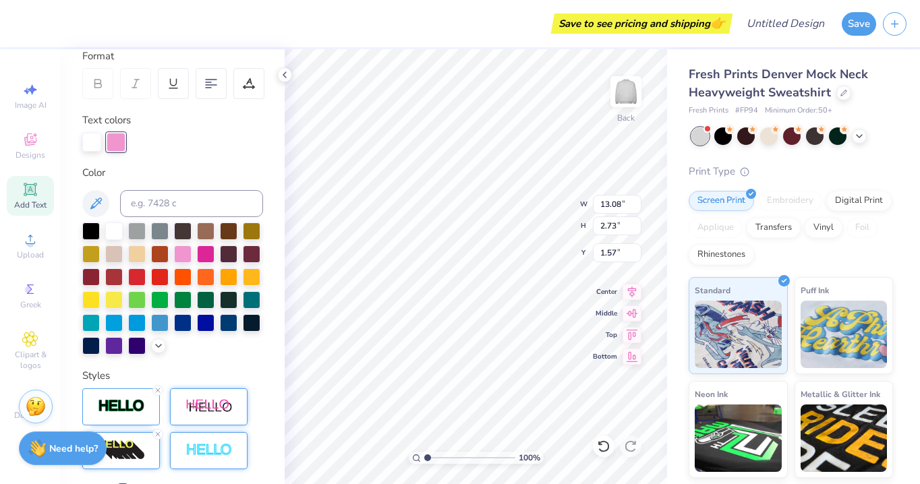
scroll to position [186, 0]
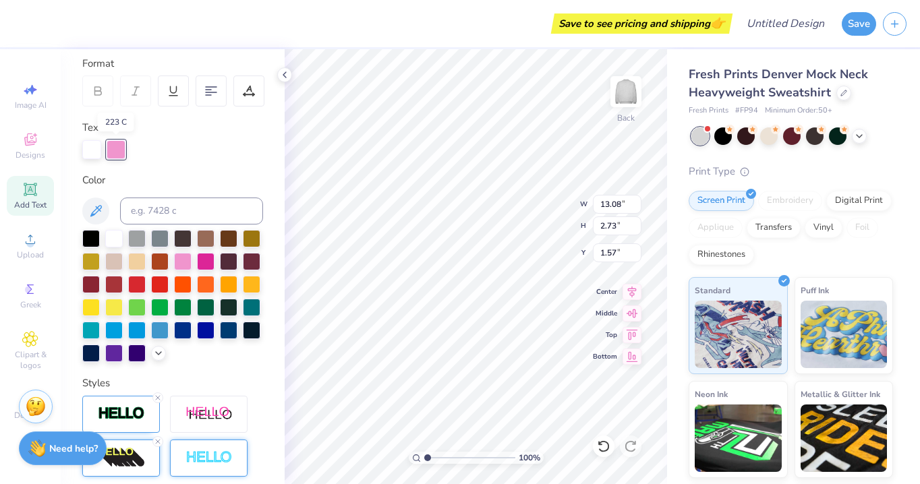
click at [121, 155] on div at bounding box center [116, 149] width 19 height 19
click at [92, 326] on div at bounding box center [91, 329] width 18 height 18
click at [95, 150] on div at bounding box center [91, 148] width 19 height 19
drag, startPoint x: 95, startPoint y: 150, endPoint x: 122, endPoint y: 152, distance: 27.1
click at [122, 152] on div at bounding box center [172, 149] width 181 height 19
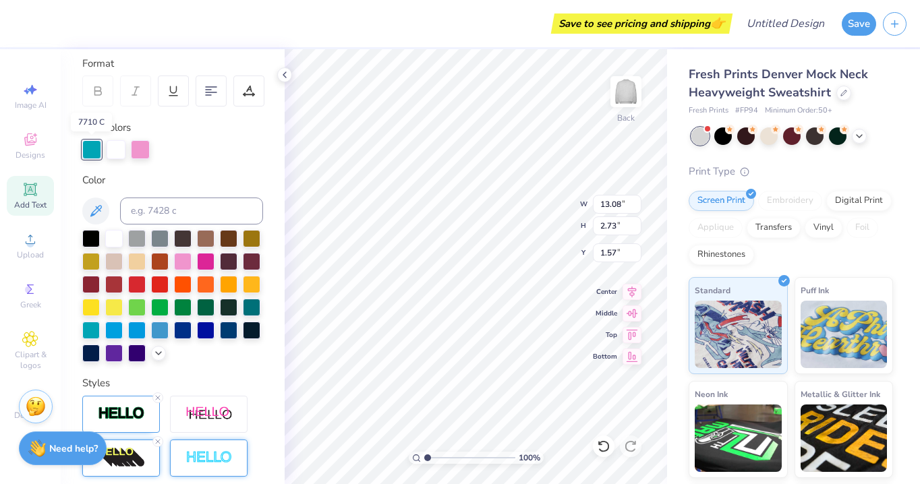
click at [92, 152] on div at bounding box center [91, 149] width 19 height 19
click at [113, 241] on div at bounding box center [114, 238] width 18 height 18
click at [113, 157] on div at bounding box center [116, 148] width 19 height 19
click at [120, 148] on div at bounding box center [116, 149] width 19 height 19
click at [119, 152] on div at bounding box center [116, 148] width 19 height 19
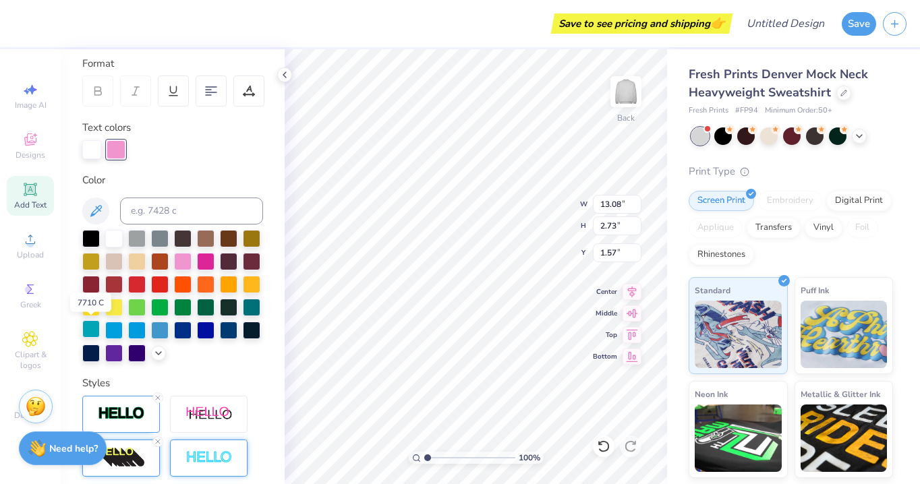
click at [90, 329] on div at bounding box center [91, 329] width 18 height 18
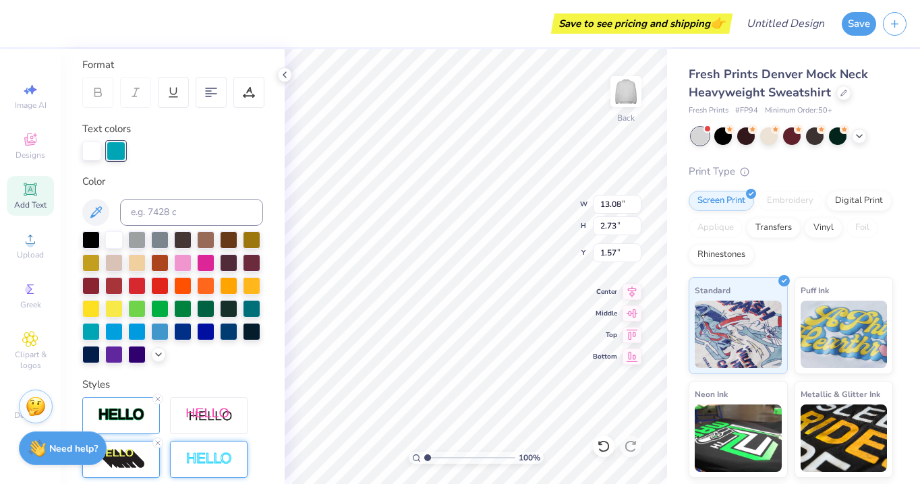
scroll to position [0, 0]
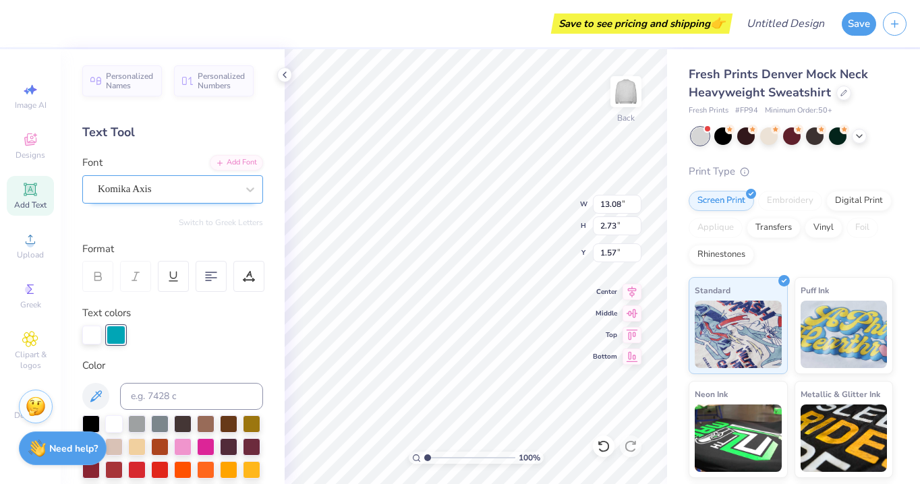
click at [157, 189] on div "Komika Axis" at bounding box center [167, 189] width 142 height 21
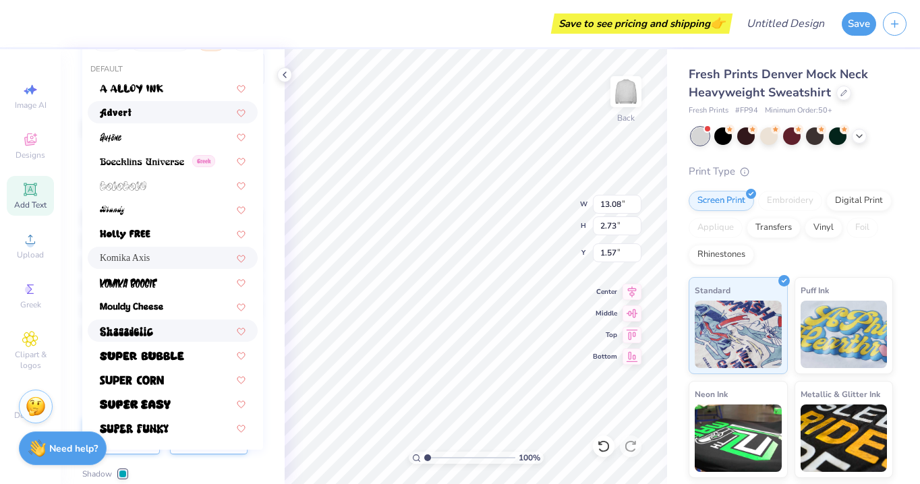
scroll to position [230, 0]
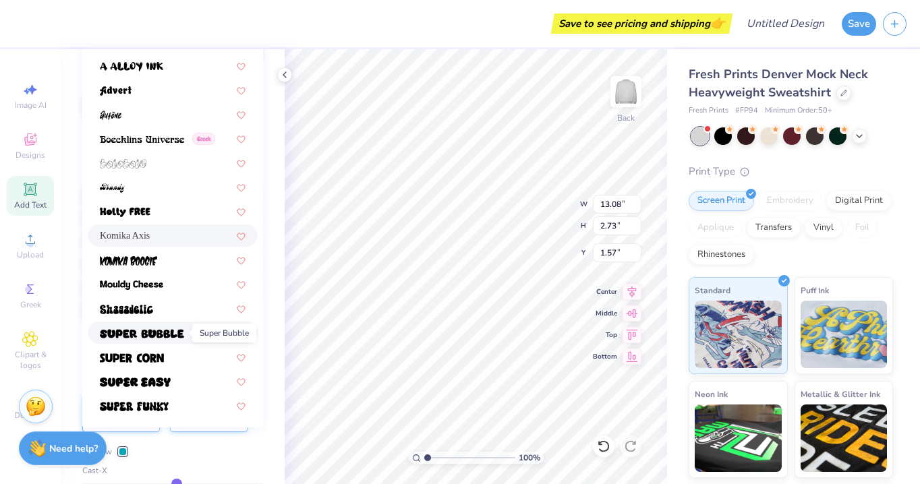
click at [157, 333] on img at bounding box center [142, 333] width 84 height 9
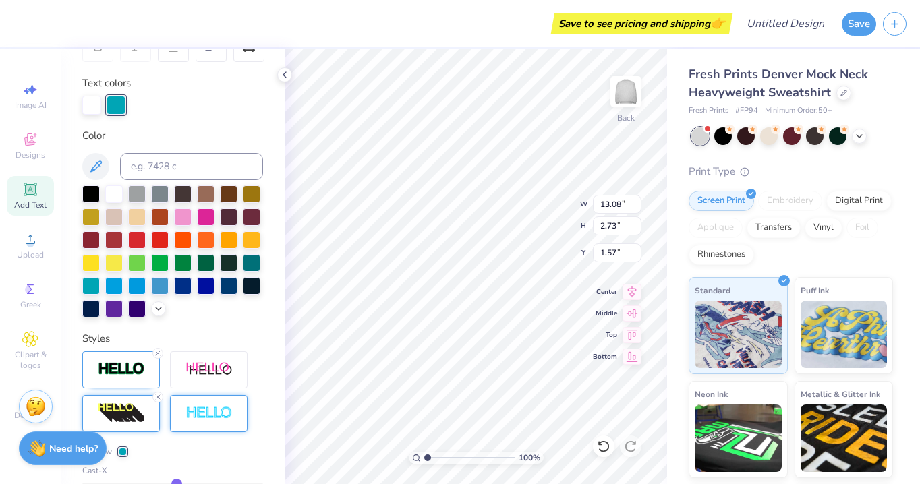
type input "14.77"
type input "2.64"
type input "1.61"
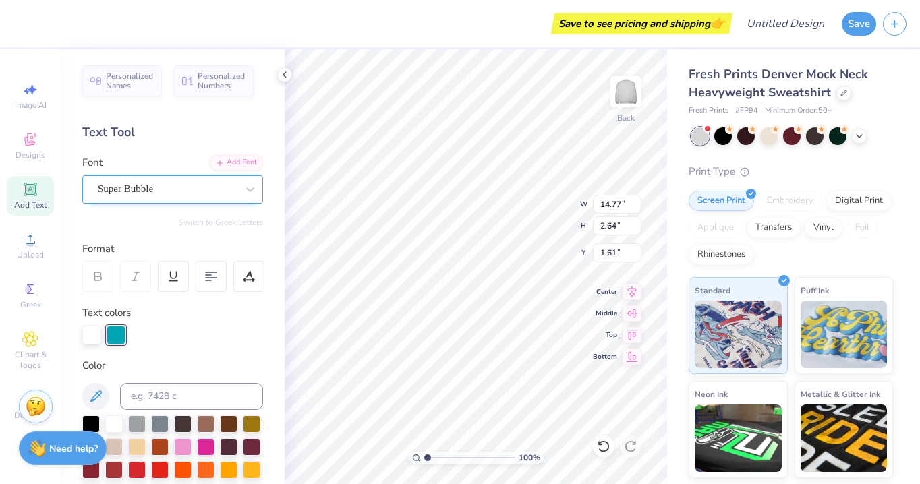
click at [148, 189] on div "Super Bubble" at bounding box center [167, 189] width 142 height 21
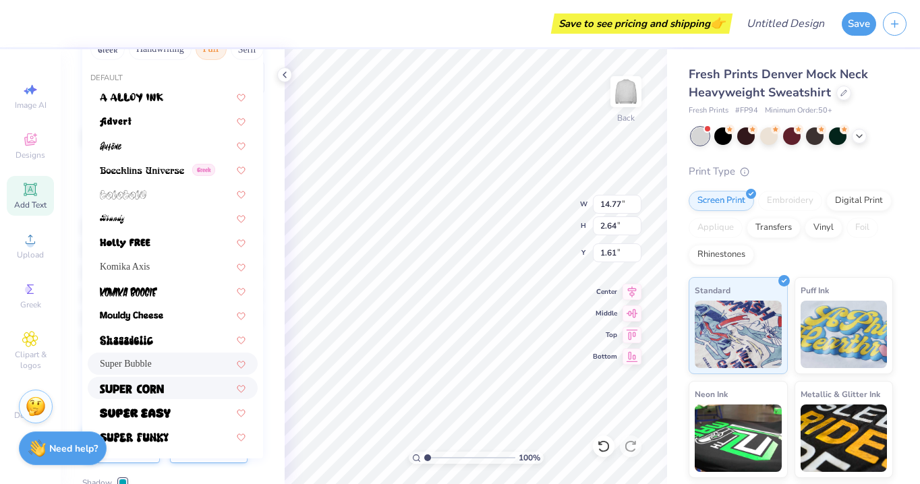
scroll to position [198, 0]
click at [147, 240] on img at bounding box center [125, 244] width 51 height 9
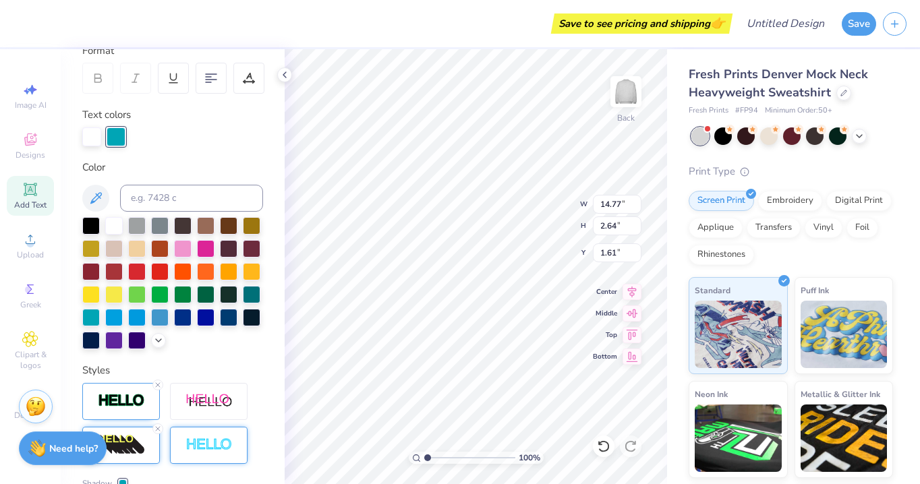
type input "11.09"
type input "2.09"
type input "1.83"
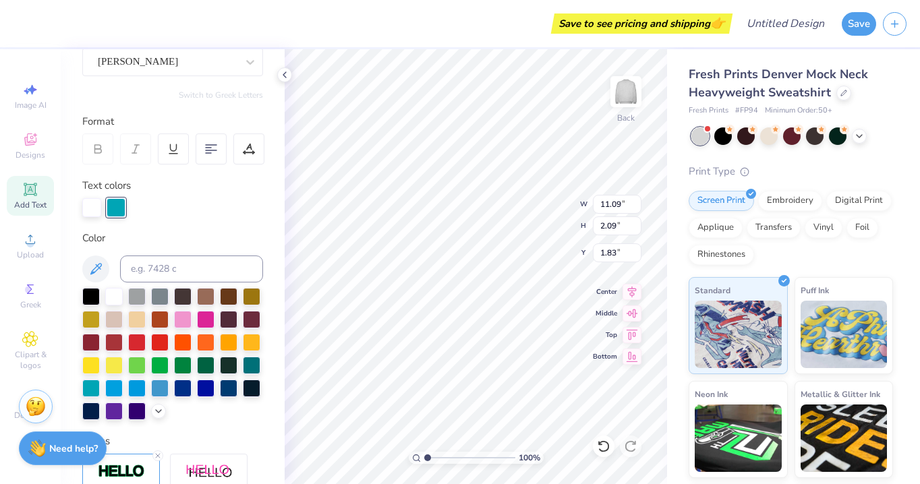
scroll to position [94, 0]
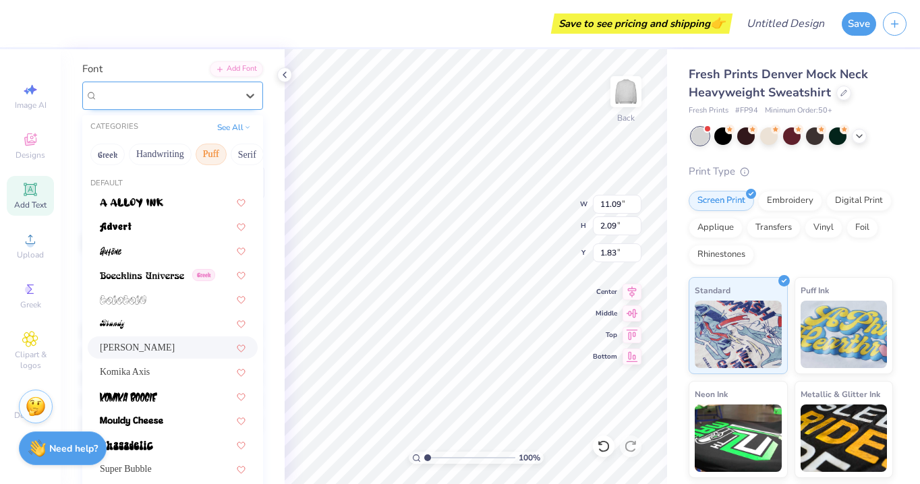
click at [151, 105] on div "[PERSON_NAME]" at bounding box center [167, 95] width 142 height 21
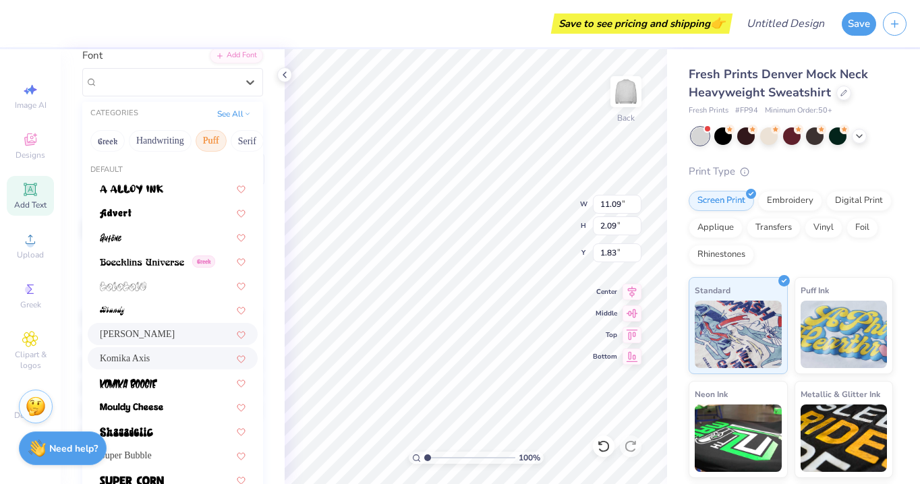
scroll to position [109, 0]
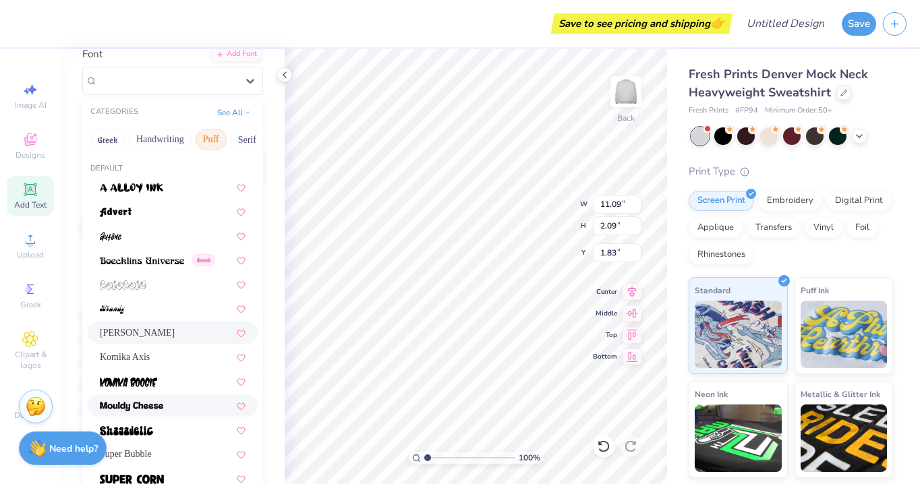
click at [161, 403] on img at bounding box center [131, 406] width 63 height 9
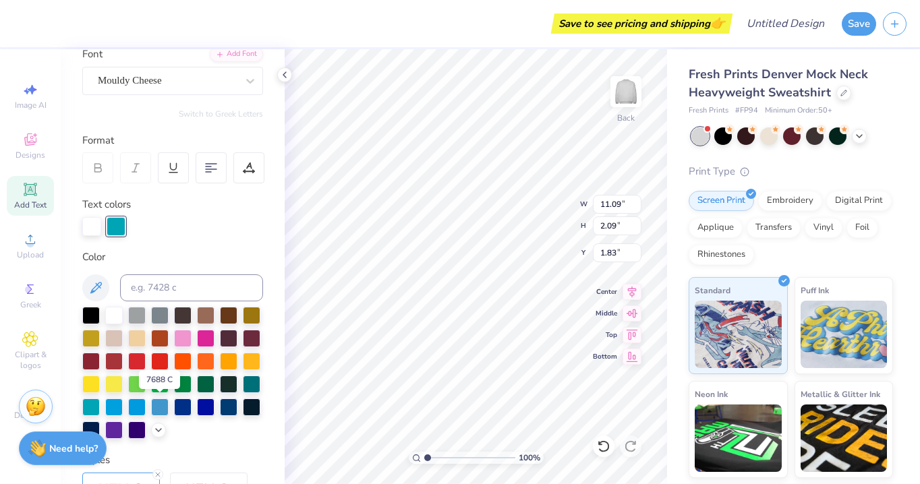
type input "11.70"
type input "2.32"
type input "1.73"
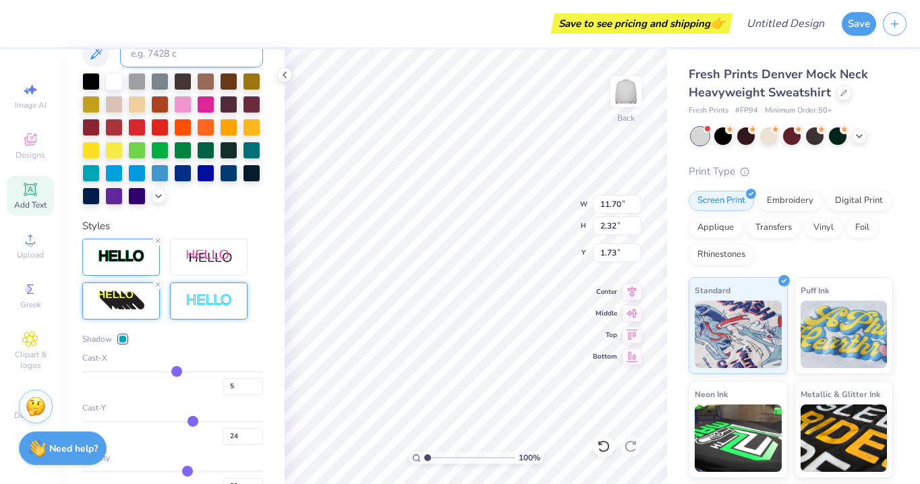
scroll to position [356, 0]
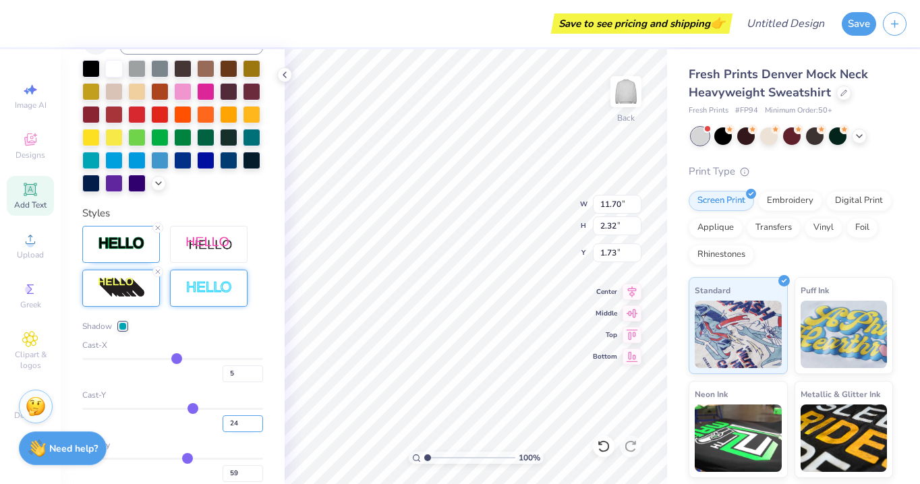
click at [259, 429] on input "24" at bounding box center [243, 424] width 40 height 17
click at [259, 426] on input "23" at bounding box center [243, 424] width 40 height 17
click at [259, 426] on input "22" at bounding box center [243, 424] width 40 height 17
click at [259, 426] on input "21" at bounding box center [243, 424] width 40 height 17
click at [259, 426] on input "20" at bounding box center [243, 424] width 40 height 17
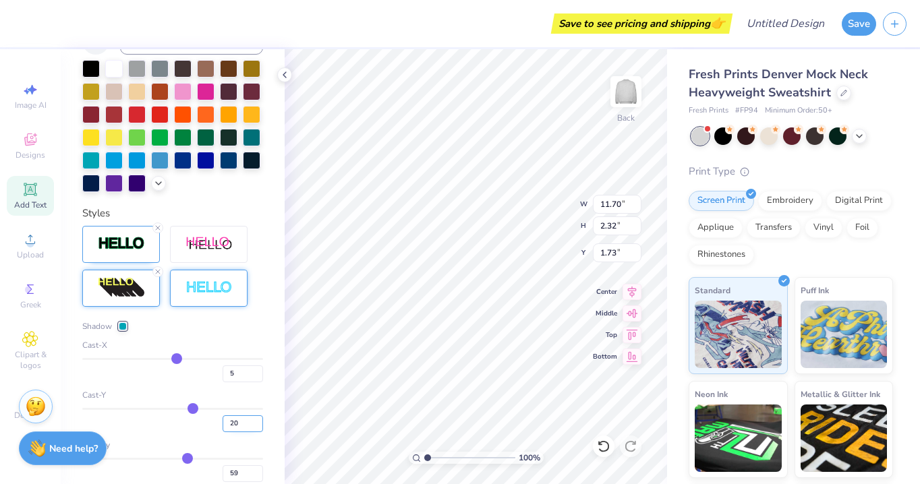
click at [259, 426] on input "19" at bounding box center [243, 424] width 40 height 17
click at [259, 426] on input "18" at bounding box center [243, 424] width 40 height 17
click at [259, 426] on input "17" at bounding box center [243, 424] width 40 height 17
click at [259, 426] on input "16" at bounding box center [243, 424] width 40 height 17
type input "15"
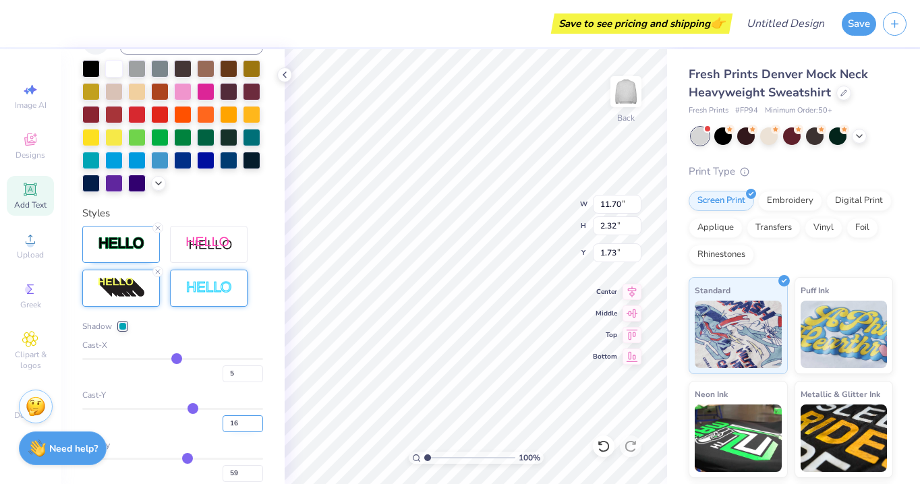
click at [259, 426] on input "15" at bounding box center [243, 424] width 40 height 17
type input "15"
click at [246, 393] on div "Cast-Y" at bounding box center [172, 395] width 181 height 12
type input "2.15"
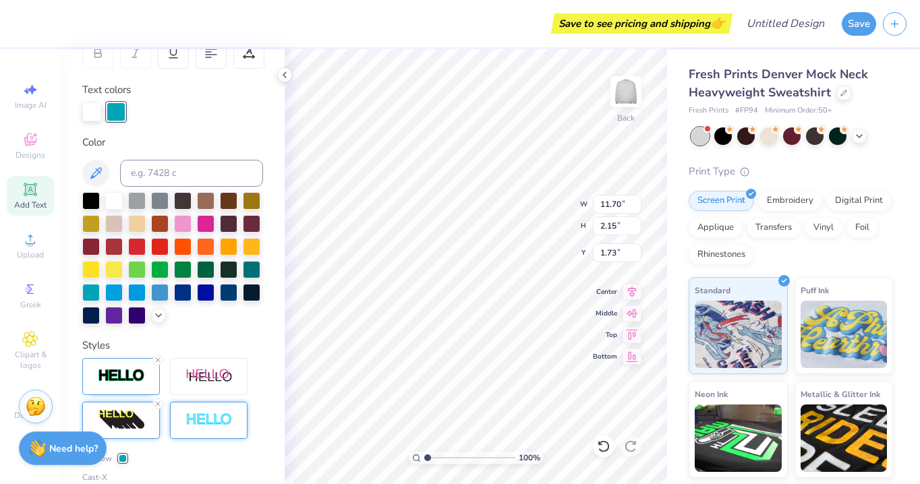
scroll to position [220, 0]
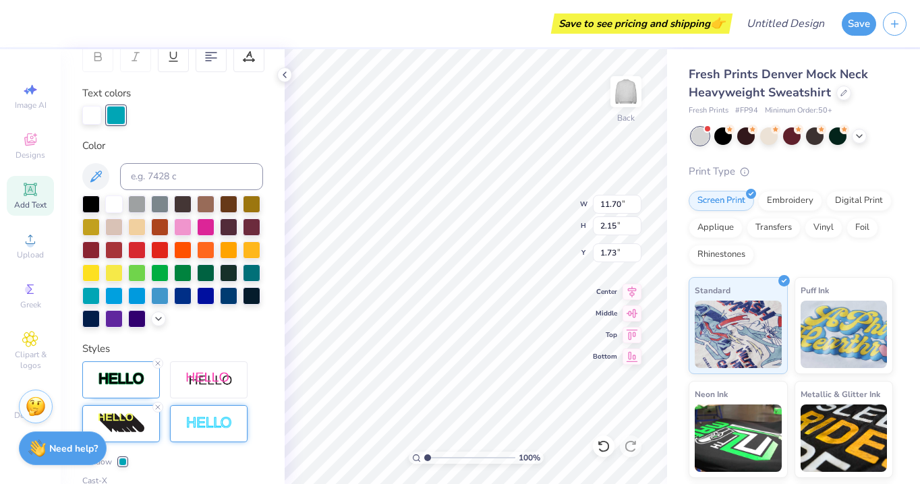
click at [115, 109] on div at bounding box center [116, 115] width 19 height 19
click at [250, 252] on div at bounding box center [252, 249] width 18 height 18
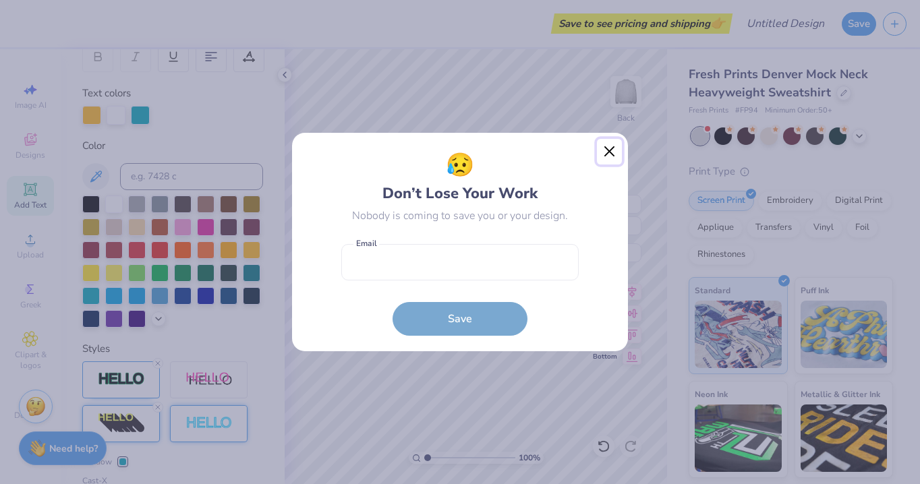
click at [607, 161] on button "Close" at bounding box center [610, 152] width 26 height 26
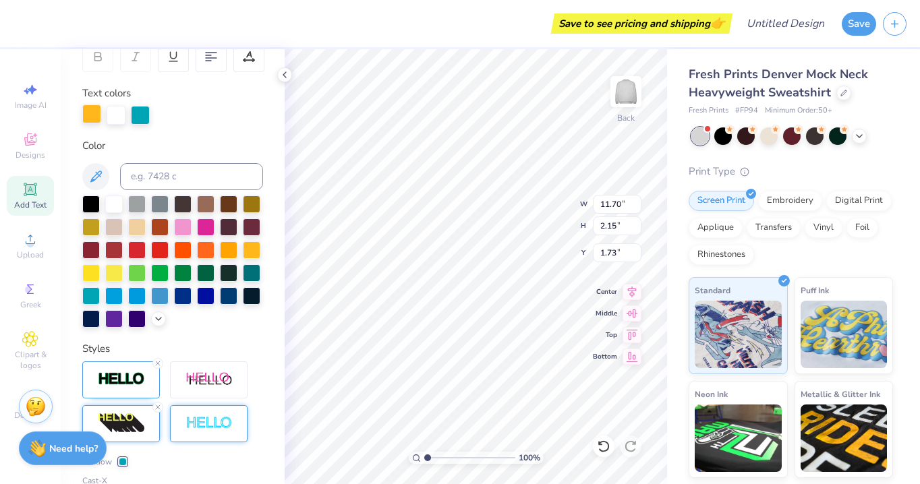
click at [89, 112] on div at bounding box center [91, 114] width 19 height 19
click at [116, 206] on div at bounding box center [114, 203] width 18 height 18
click at [117, 111] on div at bounding box center [116, 114] width 19 height 19
click at [253, 245] on div at bounding box center [252, 249] width 18 height 18
click at [137, 224] on div at bounding box center [137, 226] width 18 height 18
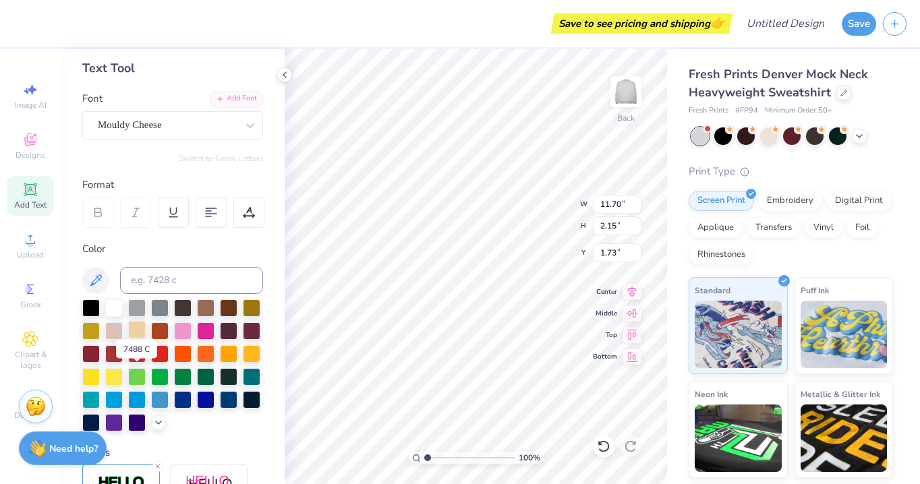
scroll to position [59, 0]
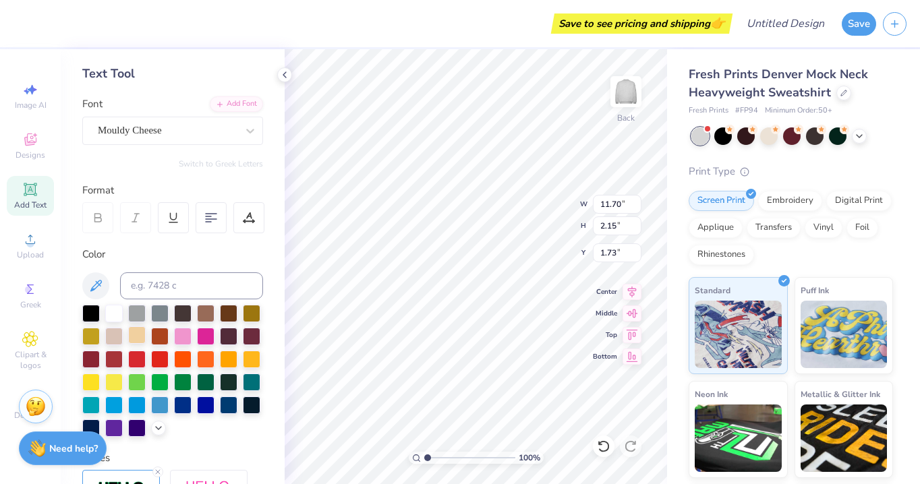
click at [137, 338] on div at bounding box center [137, 336] width 18 height 18
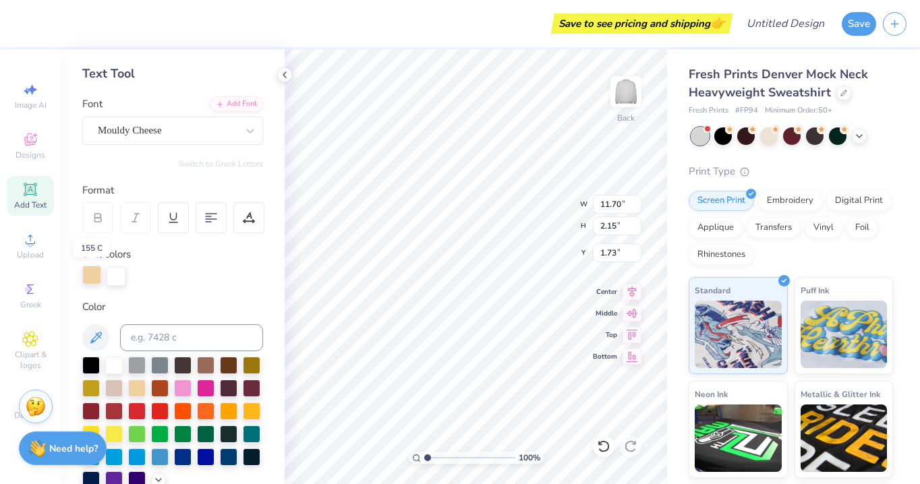
click at [92, 274] on div at bounding box center [91, 275] width 19 height 19
click at [115, 364] on div at bounding box center [114, 365] width 18 height 18
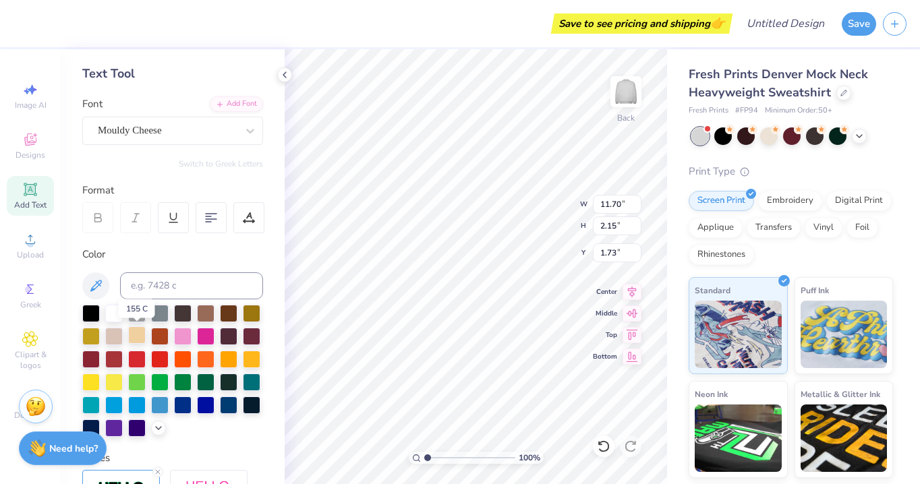
click at [138, 337] on div at bounding box center [137, 336] width 18 height 18
click at [181, 360] on div at bounding box center [183, 358] width 18 height 18
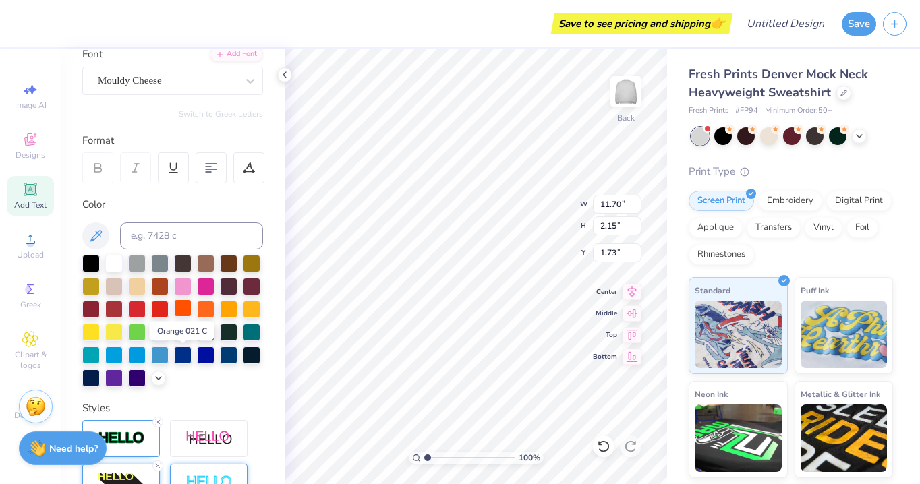
scroll to position [130, 0]
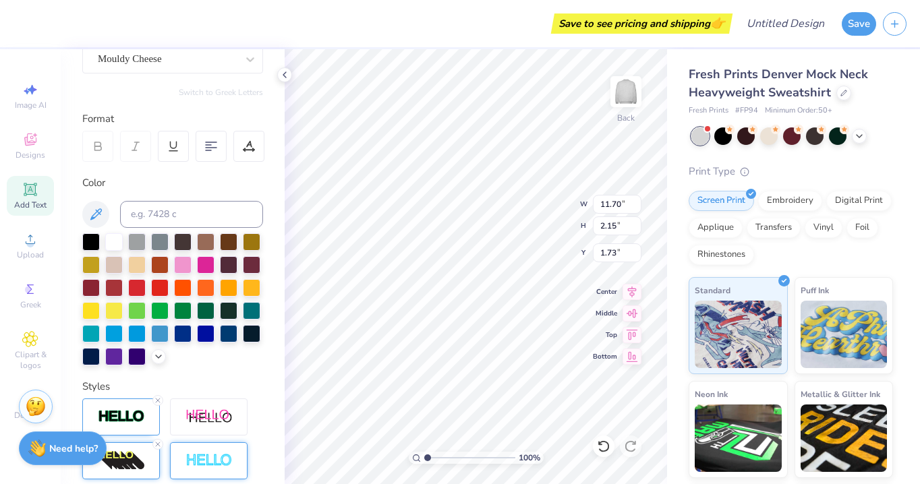
click at [139, 181] on div "Color" at bounding box center [172, 183] width 181 height 16
click at [117, 242] on div at bounding box center [114, 241] width 18 height 18
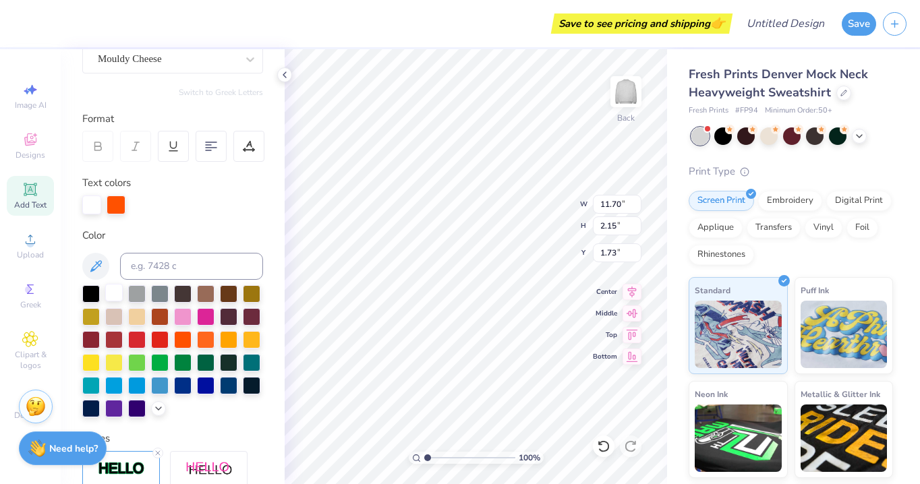
scroll to position [0, 0]
click at [222, 207] on div at bounding box center [172, 205] width 181 height 19
click at [781, 174] on div "Print Type" at bounding box center [791, 172] width 204 height 16
type input "2.73"
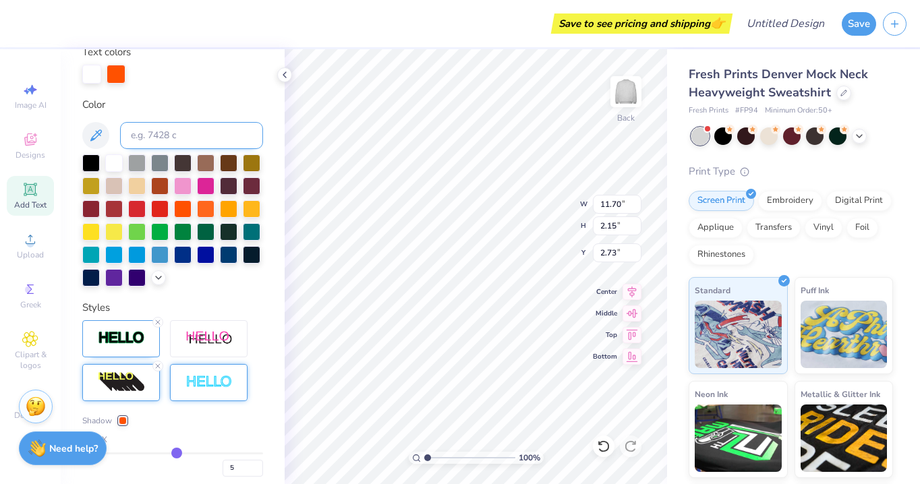
scroll to position [269, 0]
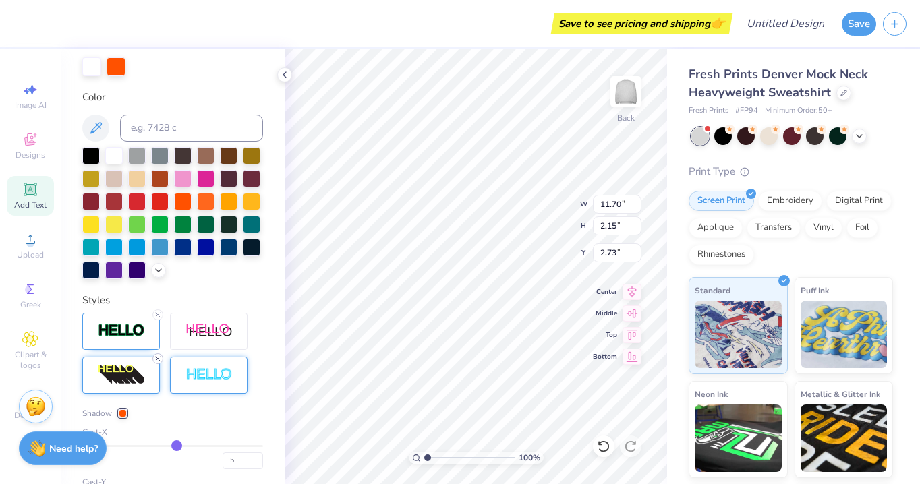
click at [156, 362] on icon at bounding box center [158, 359] width 8 height 8
click at [159, 317] on icon at bounding box center [158, 315] width 8 height 8
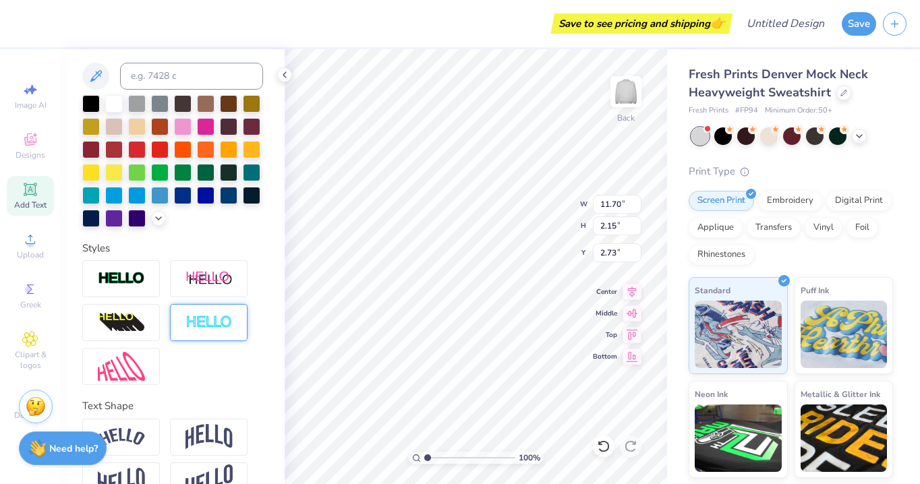
type input "11.13"
type input "1.86"
type input "2.74"
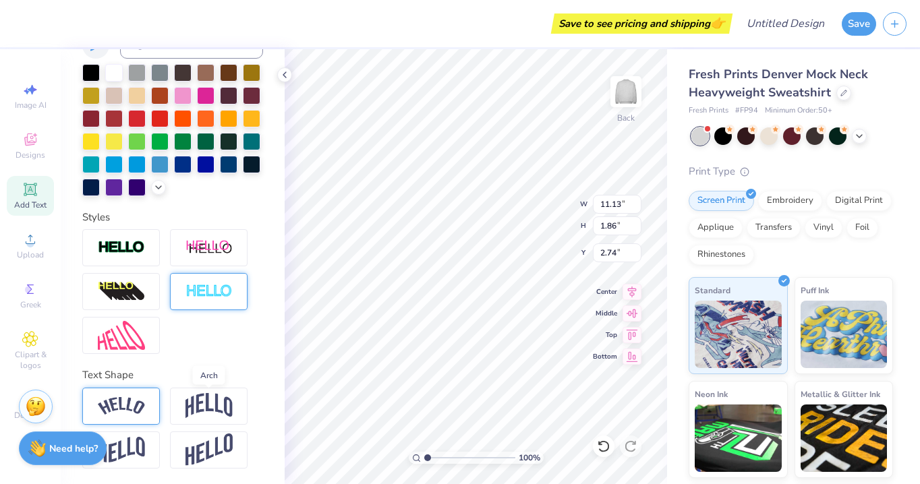
click at [132, 399] on img at bounding box center [121, 406] width 47 height 18
type input "13.53"
type input "3.39"
type input "1.98"
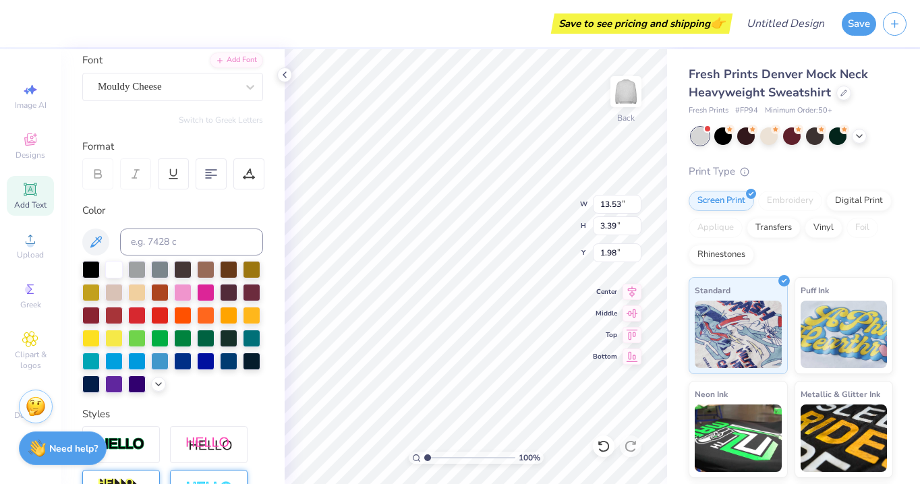
scroll to position [0, 0]
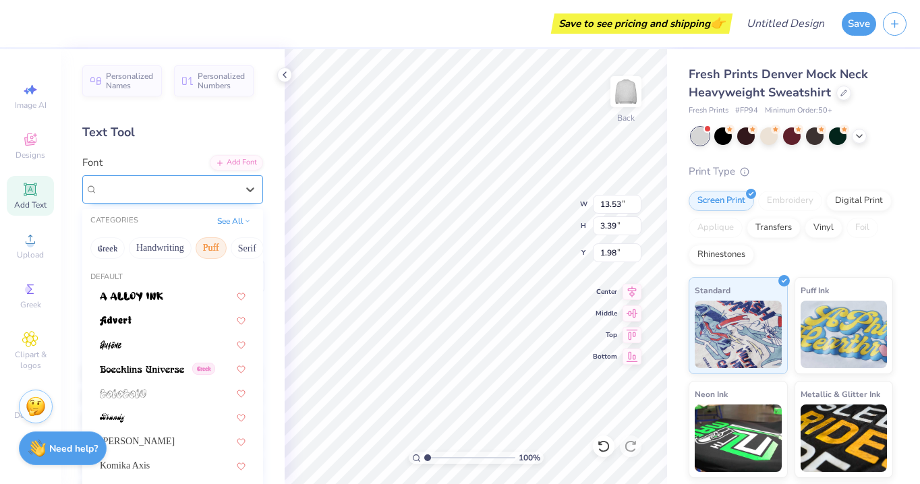
click at [150, 181] on div at bounding box center [167, 189] width 139 height 18
click at [213, 250] on button "Sans Serif" at bounding box center [195, 248] width 59 height 22
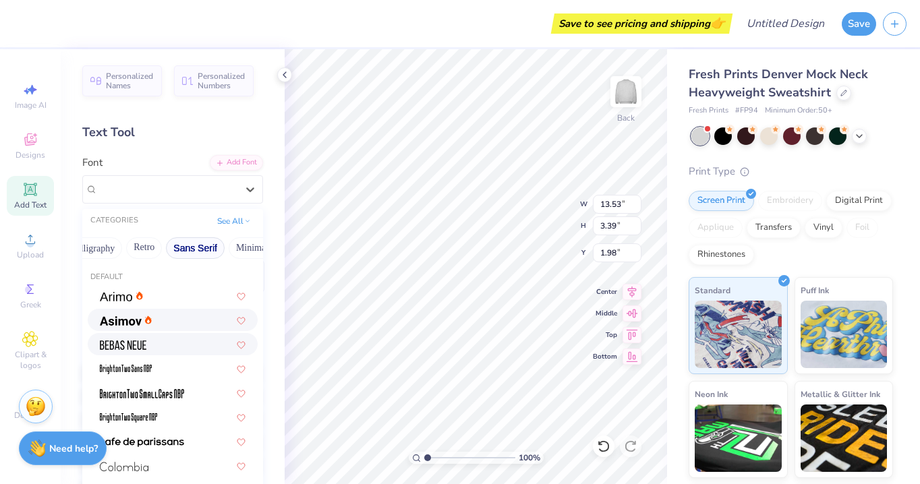
click at [142, 340] on span at bounding box center [123, 344] width 47 height 14
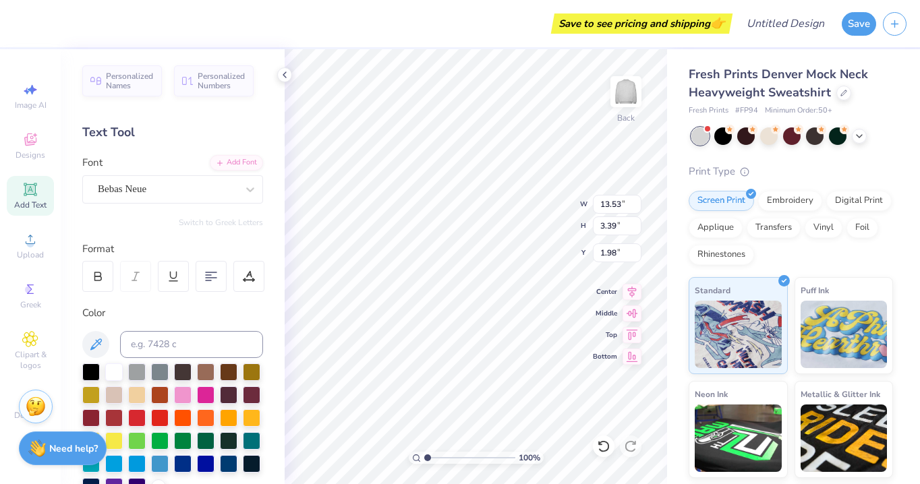
type input "9.50"
type input "2.74"
type input "2.30"
click at [97, 279] on icon at bounding box center [98, 277] width 12 height 12
type input "9.56"
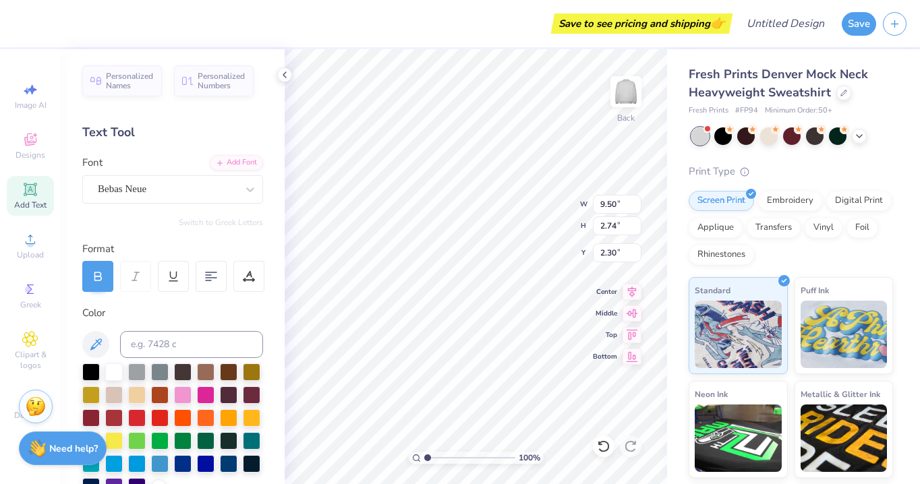
type input "2.75"
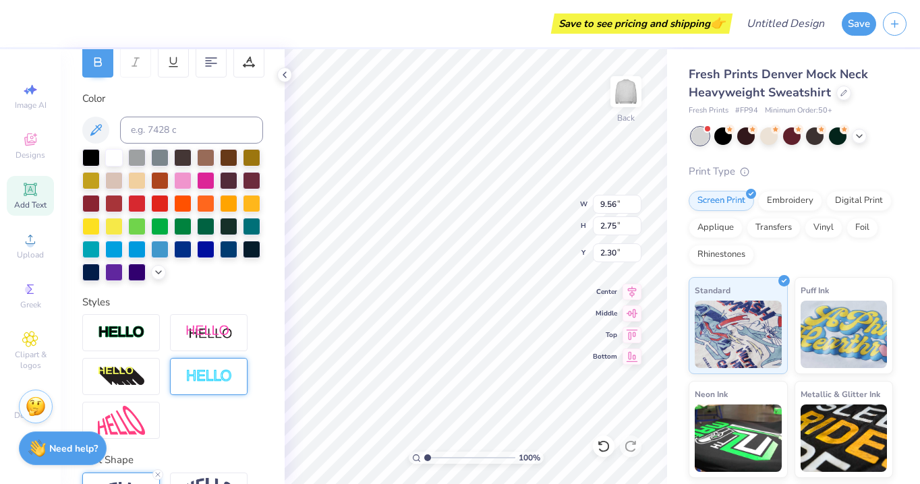
scroll to position [215, 0]
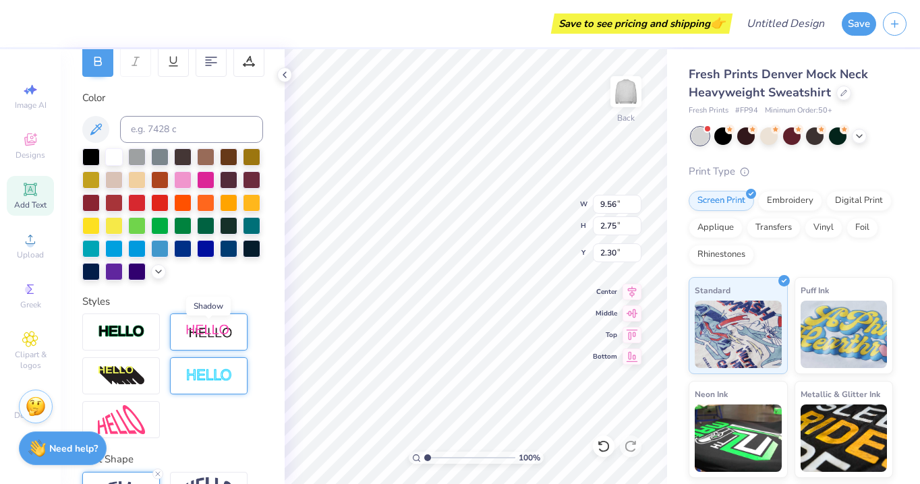
click at [209, 339] on img at bounding box center [209, 332] width 47 height 17
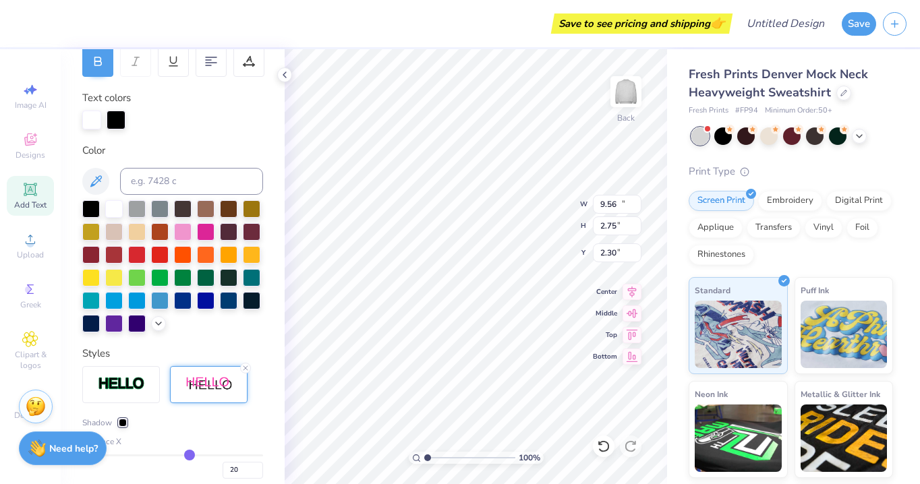
type input "11.48"
type input "3.02"
click at [245, 366] on icon at bounding box center [246, 368] width 8 height 8
type input "9.56"
type input "2.75"
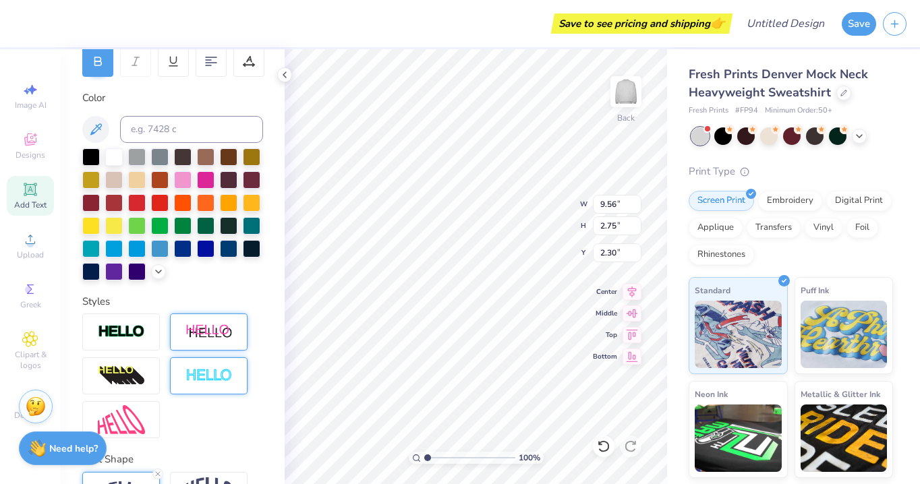
scroll to position [358, 0]
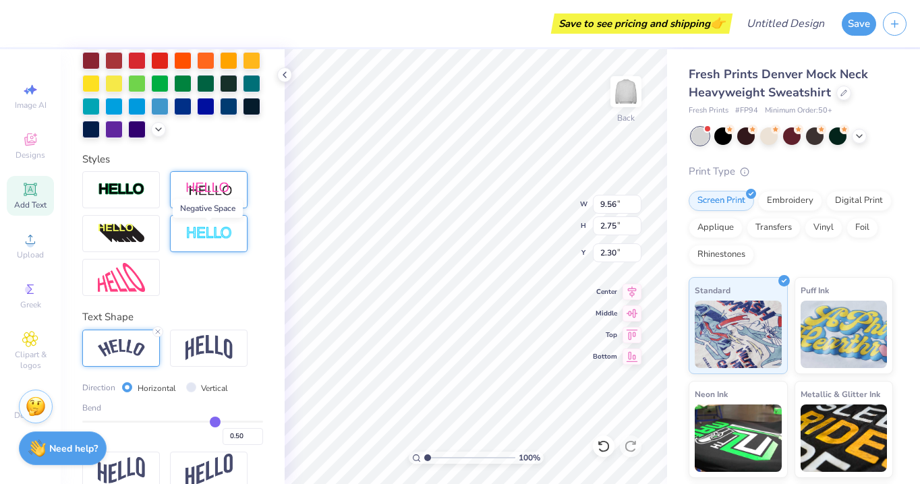
click at [202, 231] on img at bounding box center [209, 234] width 47 height 16
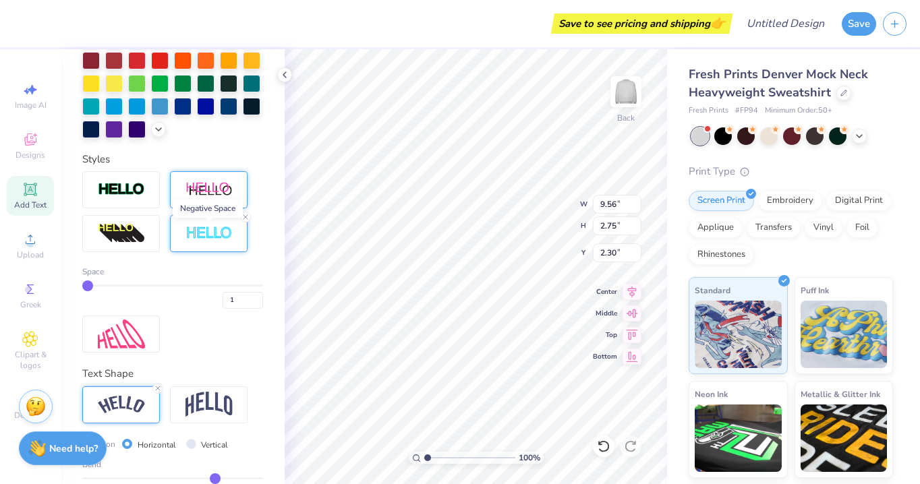
type input "9.59"
type input "2.78"
type input "2.28"
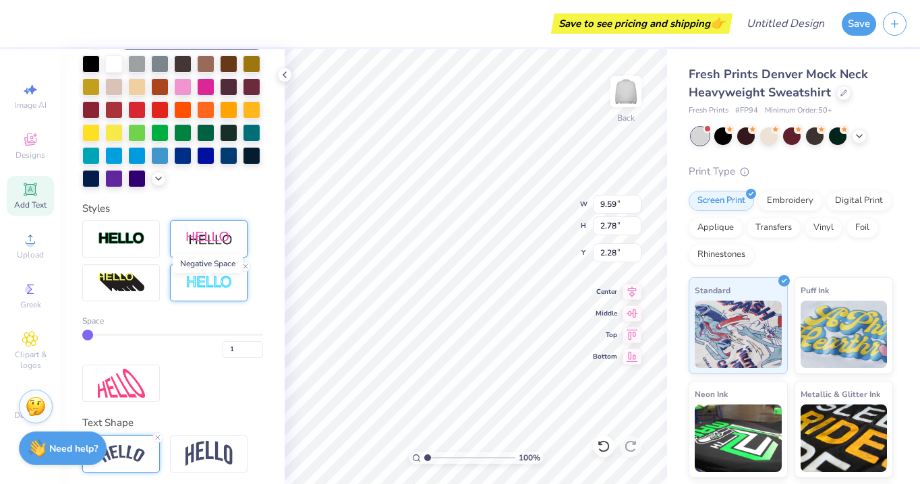
scroll to position [297, 0]
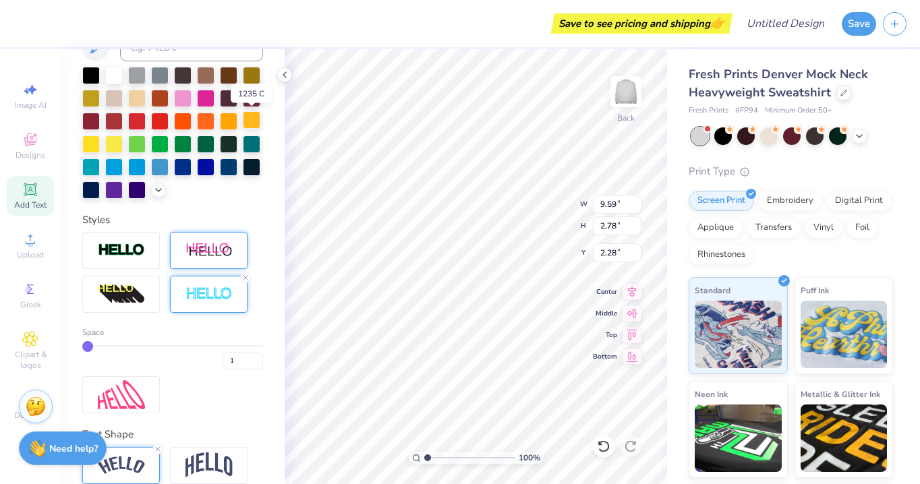
click at [252, 119] on div at bounding box center [252, 120] width 18 height 18
click at [189, 167] on div at bounding box center [183, 166] width 18 height 18
click at [252, 142] on div at bounding box center [252, 143] width 18 height 18
click at [225, 73] on div at bounding box center [229, 74] width 18 height 18
click at [252, 171] on div at bounding box center [252, 166] width 18 height 18
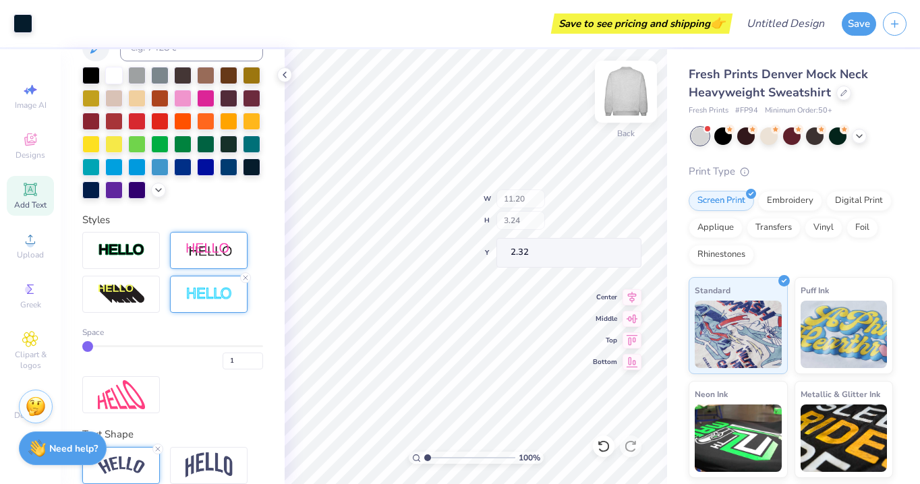
type input "11.20"
type input "3.24"
type input "2.32"
type input "3.00"
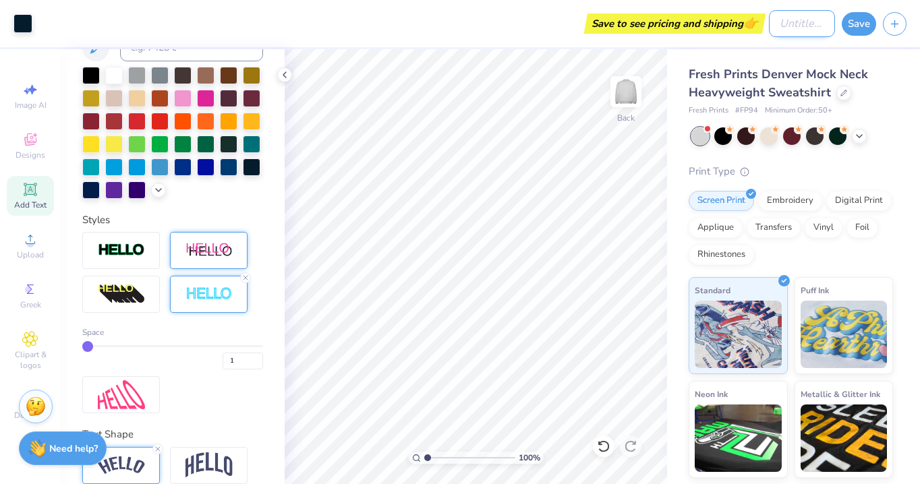
click at [779, 24] on input "Design Title" at bounding box center [802, 23] width 66 height 27
type input "mock neck"
click at [845, 27] on button "Save" at bounding box center [859, 22] width 34 height 24
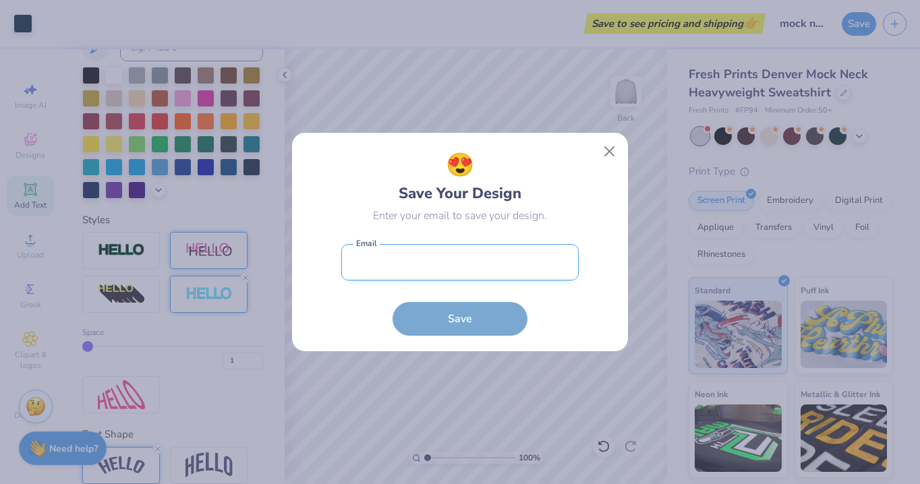
click at [489, 262] on input "email" at bounding box center [459, 262] width 237 height 37
type input "[EMAIL_ADDRESS][DOMAIN_NAME]"
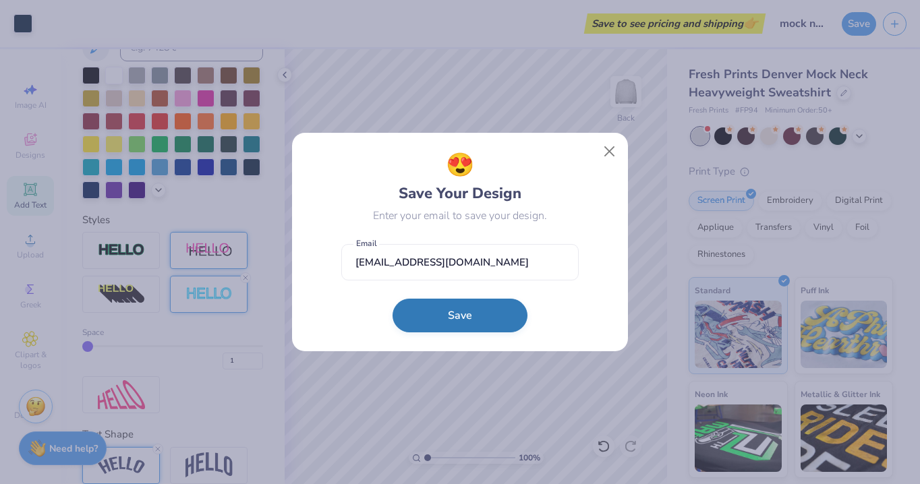
click at [443, 331] on button "Save" at bounding box center [460, 316] width 135 height 34
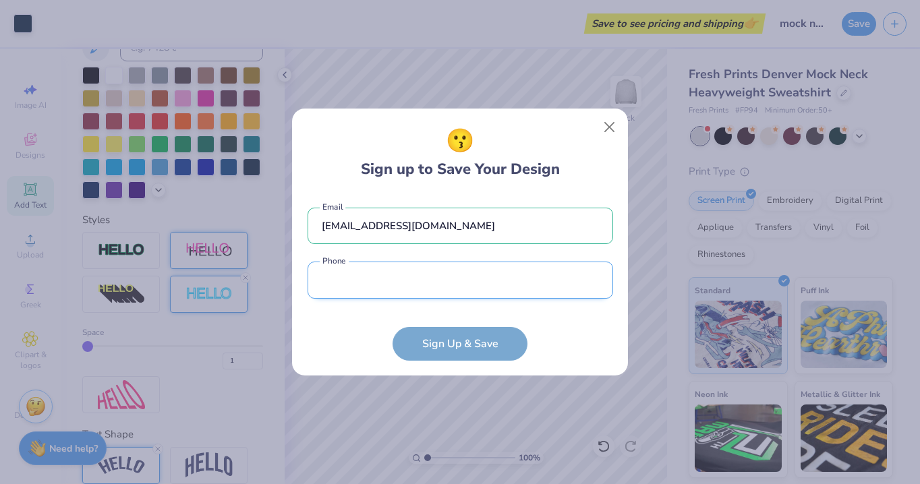
click at [506, 278] on input "tel" at bounding box center [461, 280] width 306 height 37
type input "[PHONE_NUMBER]"
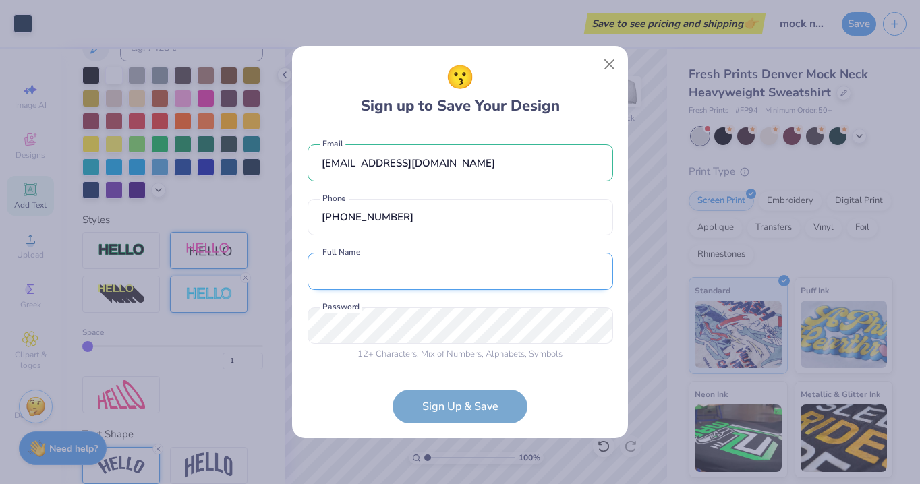
click at [447, 287] on input "text" at bounding box center [461, 271] width 306 height 37
type input "[PERSON_NAME]"
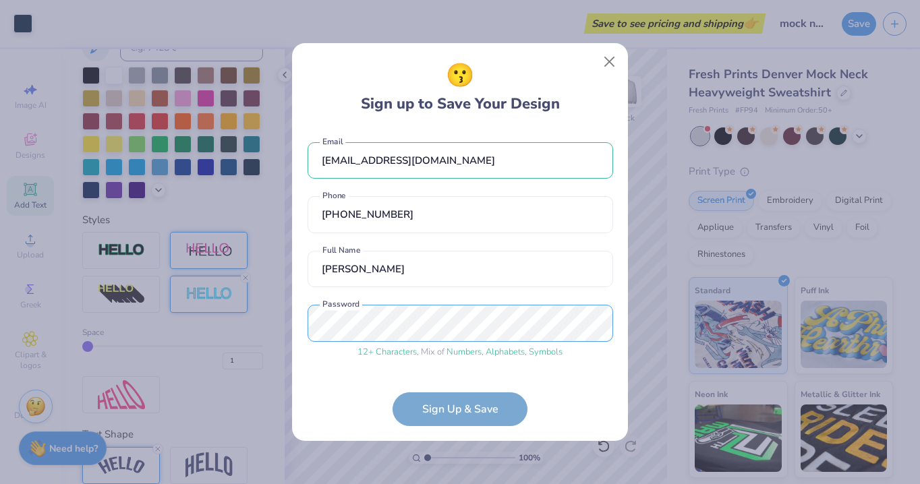
scroll to position [46, 0]
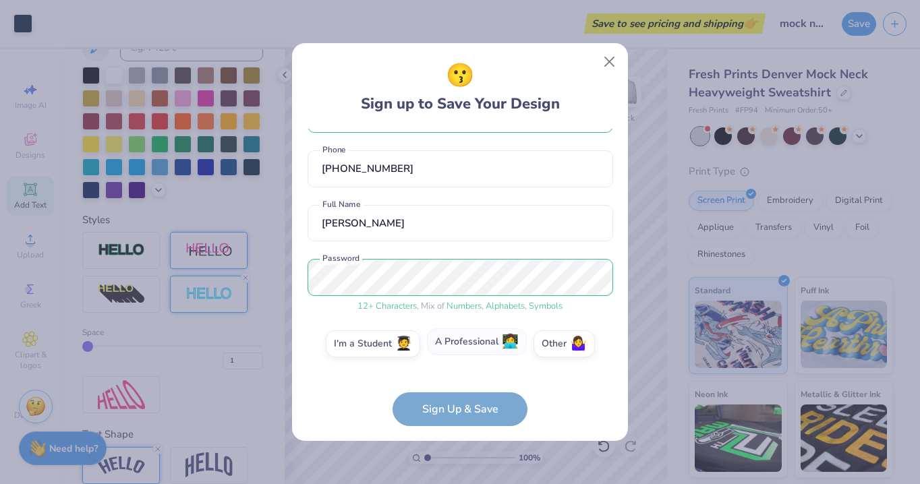
click at [481, 342] on label "A Professional 👩‍💻" at bounding box center [477, 342] width 100 height 27
click at [465, 389] on input "A Professional 👩‍💻" at bounding box center [460, 393] width 9 height 9
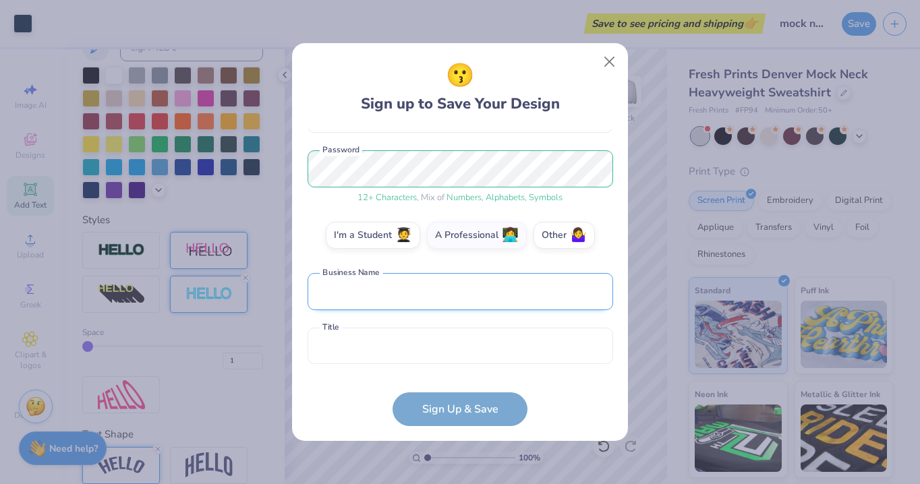
click at [463, 292] on input "text" at bounding box center [461, 291] width 306 height 37
type input "viv cycle"
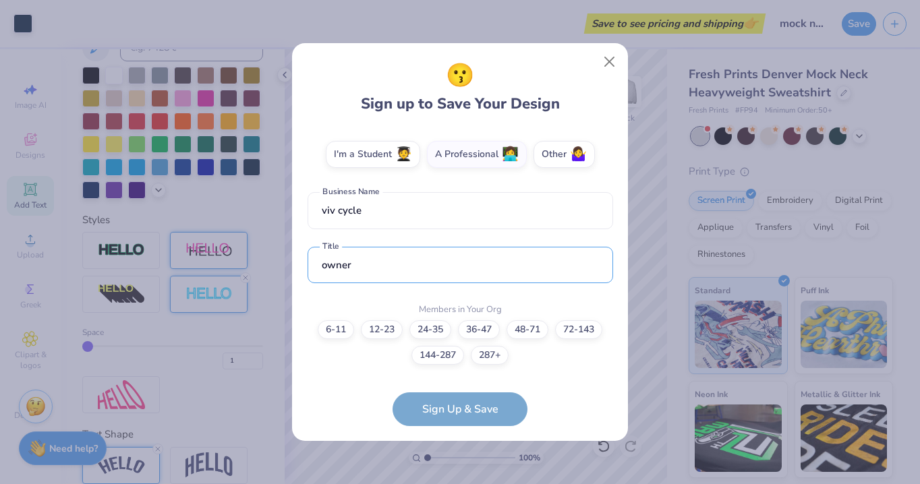
type input "owner"
click at [360, 364] on div "[EMAIL_ADDRESS][DOMAIN_NAME] Email [PHONE_NUMBER] Phone [PERSON_NAME] Full Name…" at bounding box center [461, 250] width 306 height 242
click at [442, 353] on label "144-287" at bounding box center [438, 353] width 53 height 19
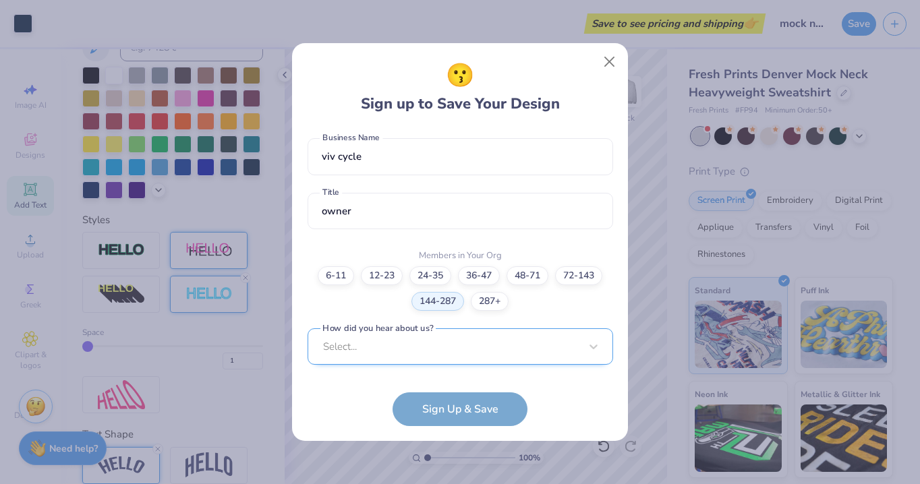
scroll to position [492, 0]
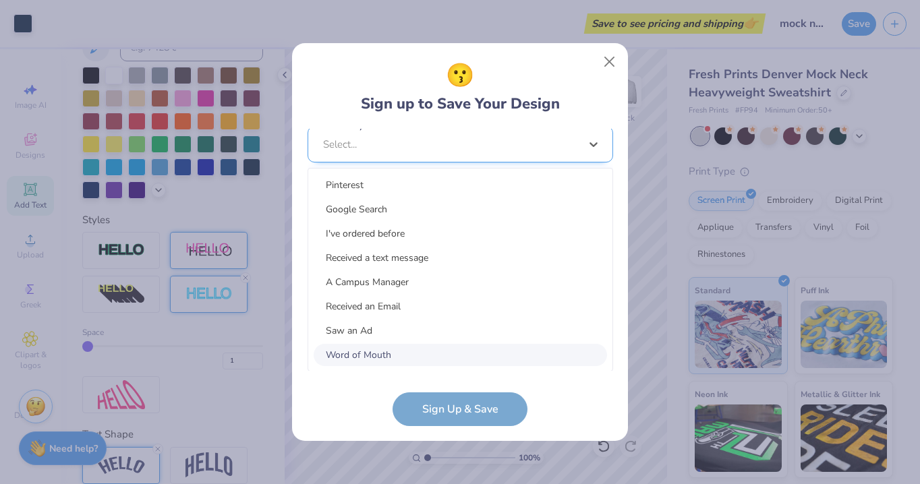
click at [443, 349] on div "option Word of Mouth focused, 8 of 15. 15 results available. Use Up and Down to…" at bounding box center [461, 249] width 306 height 246
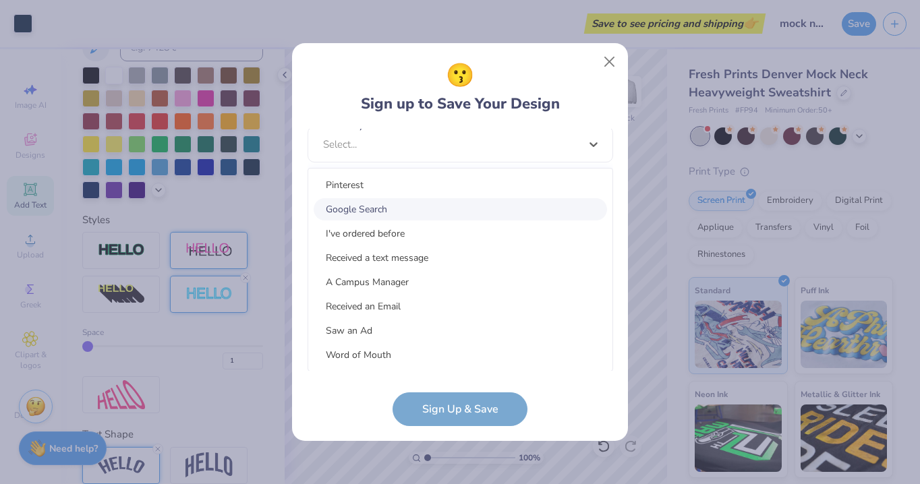
click at [435, 210] on div "Google Search" at bounding box center [460, 209] width 293 height 22
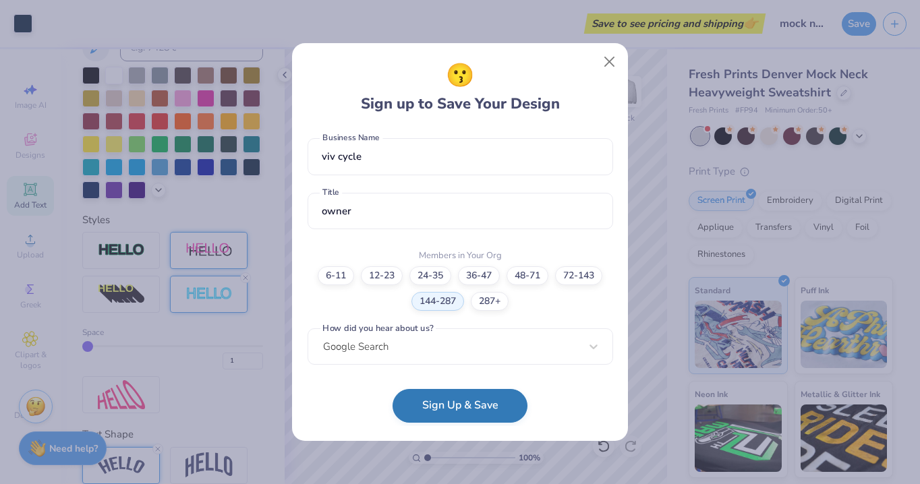
click at [439, 411] on button "Sign Up & Save" at bounding box center [460, 406] width 135 height 34
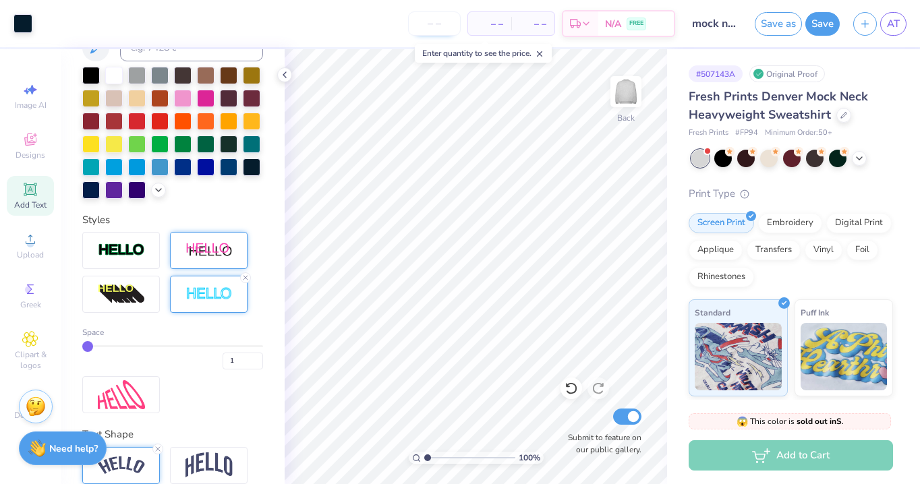
click at [432, 23] on input "number" at bounding box center [434, 23] width 53 height 24
click at [496, 26] on span "– –" at bounding box center [489, 24] width 27 height 14
click at [424, 27] on input "number" at bounding box center [434, 23] width 53 height 24
type input "50"
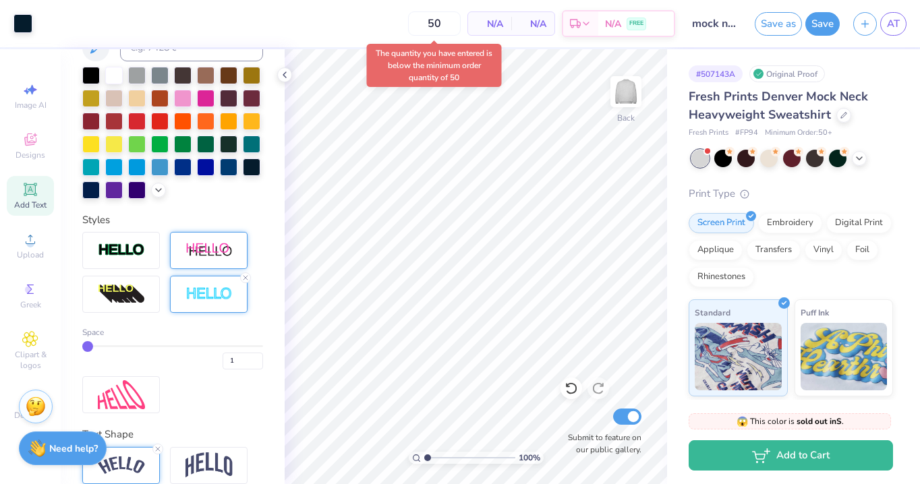
click at [364, 31] on div "50 N/A Per Item N/A Total Est. Delivery N/A FREE" at bounding box center [357, 23] width 636 height 47
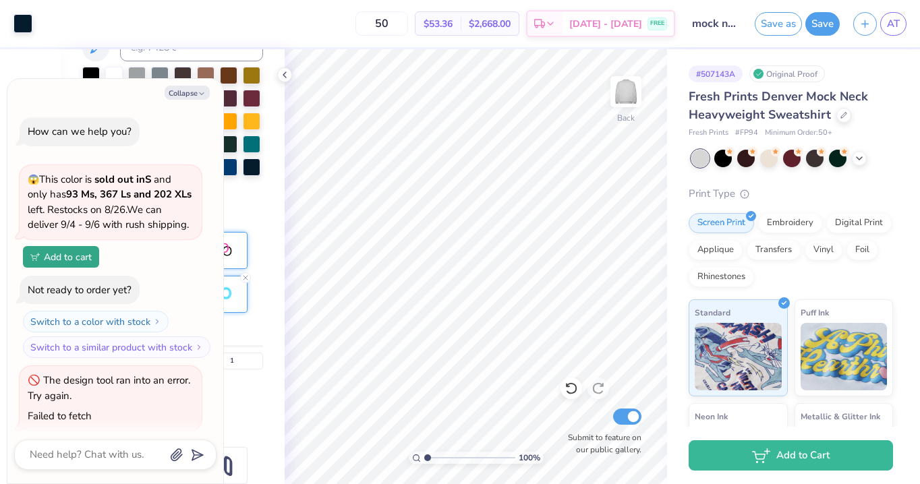
scroll to position [148, 0]
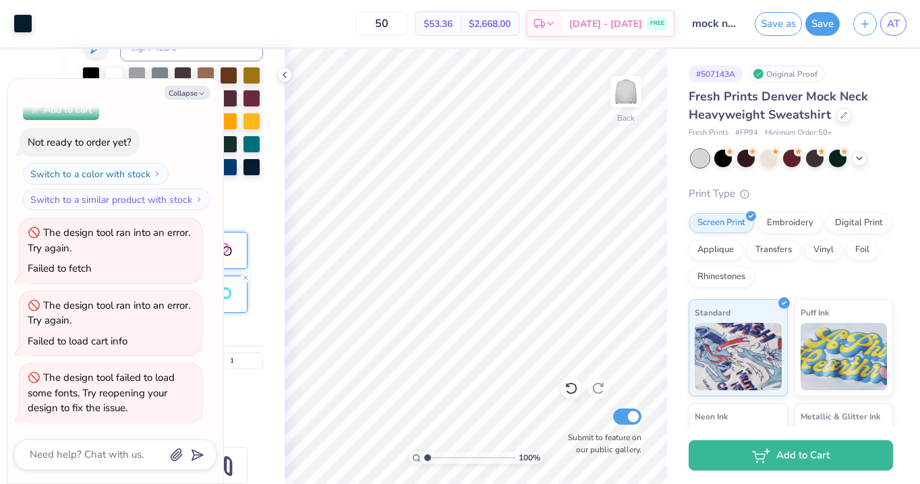
click at [693, 96] on span "Fresh Prints Denver Mock Neck Heavyweight Sweatshirt" at bounding box center [778, 105] width 179 height 34
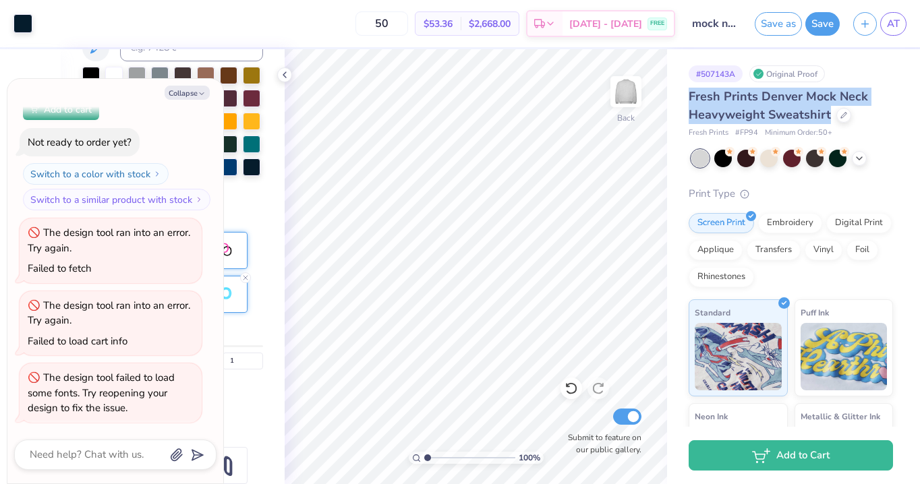
click at [693, 96] on span "Fresh Prints Denver Mock Neck Heavyweight Sweatshirt" at bounding box center [778, 105] width 179 height 34
copy div "Fresh Prints Denver Mock Neck Heavyweight Sweatshirt"
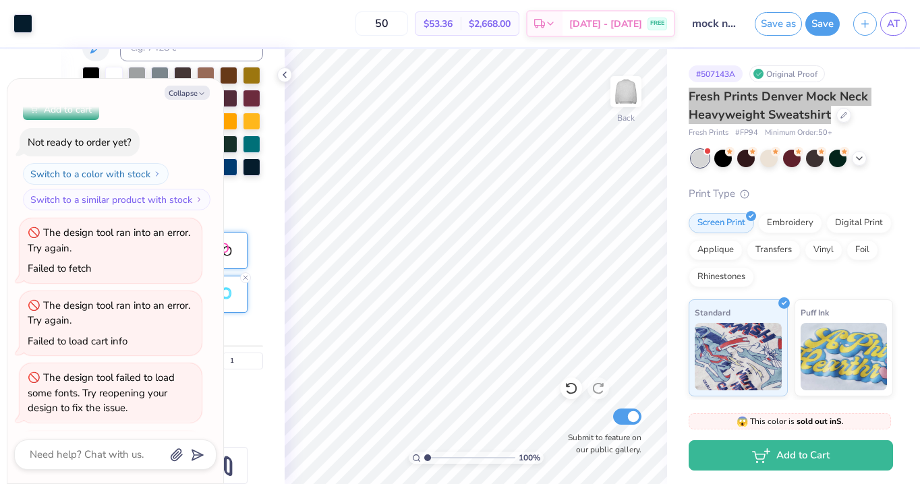
type textarea "x"
